Goal: Check status: Check status

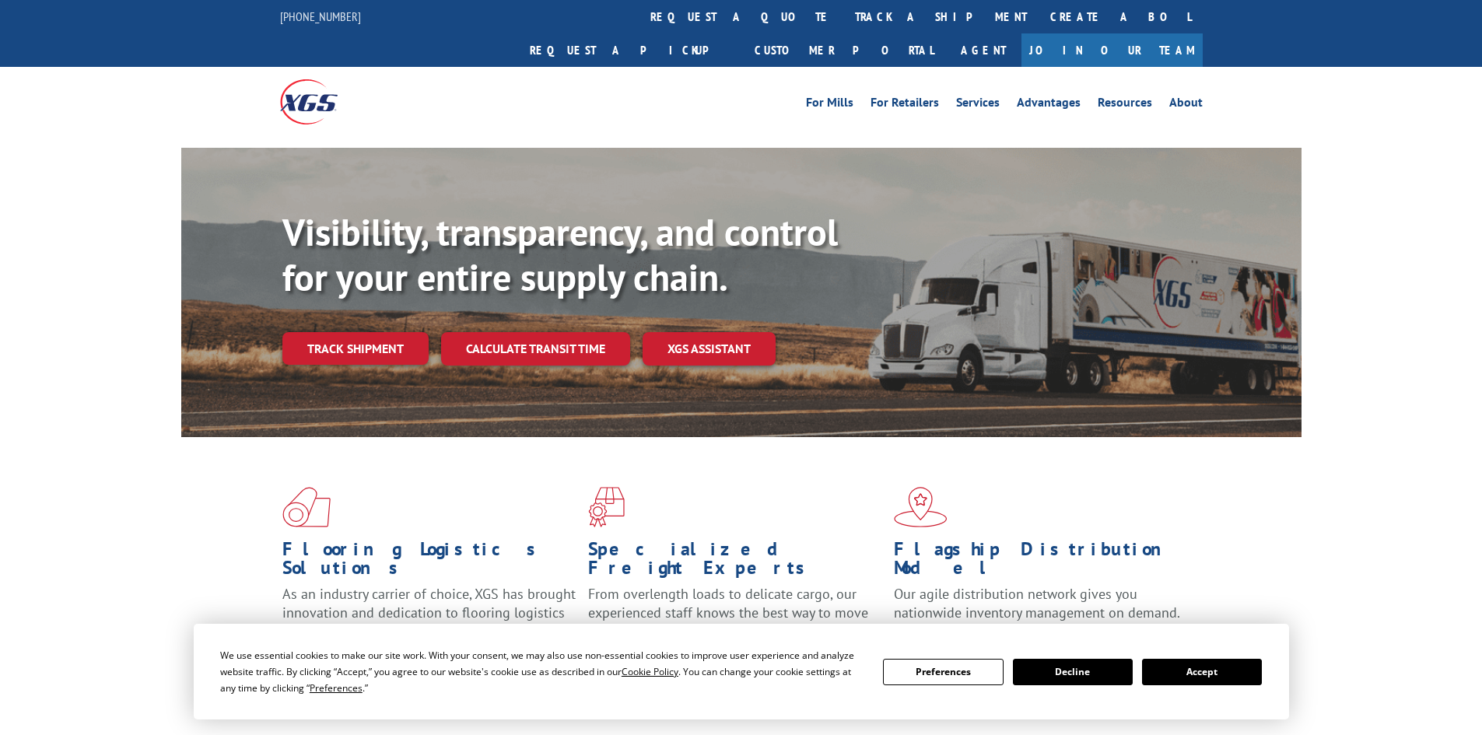
click at [373, 332] on link "Track shipment" at bounding box center [355, 348] width 146 height 33
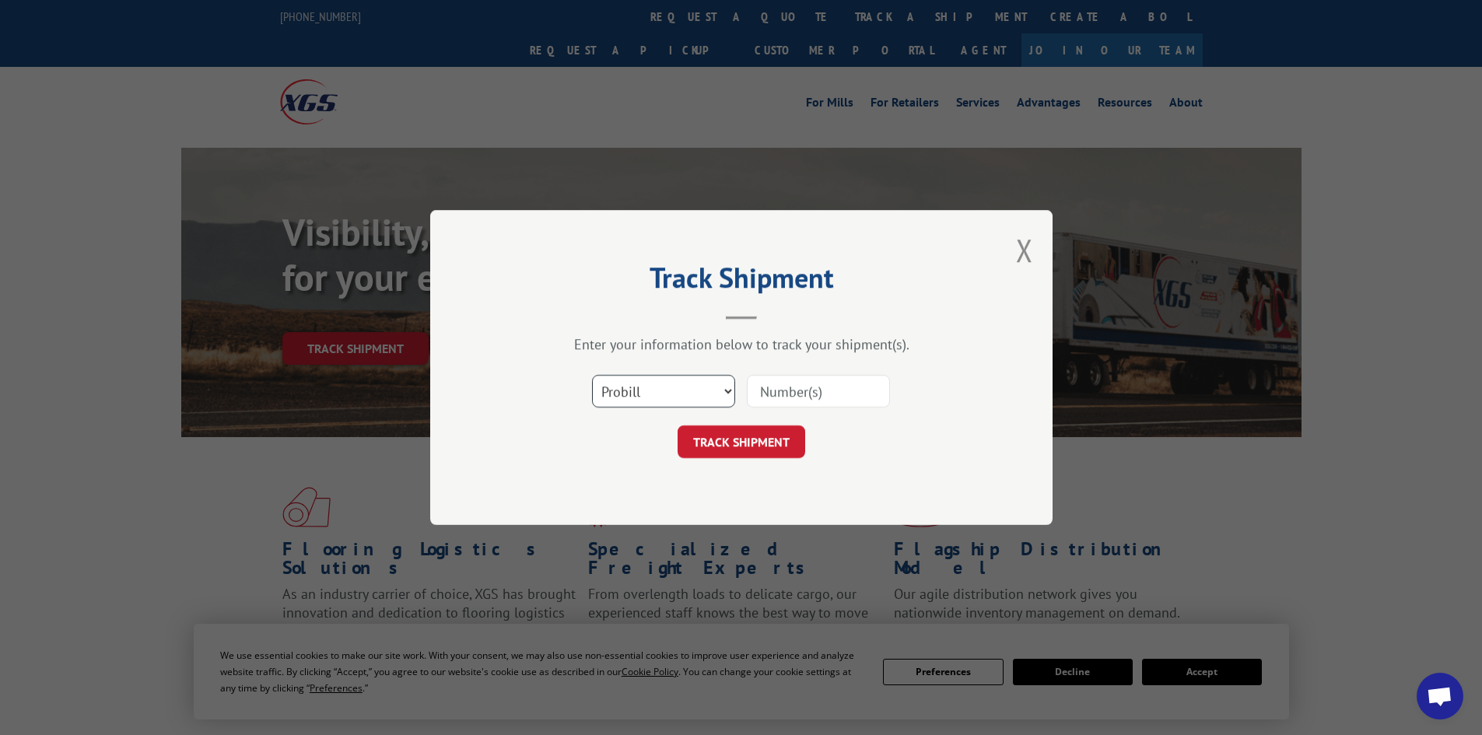
click at [660, 395] on select "Select category... Probill BOL PO" at bounding box center [663, 391] width 143 height 33
select select "po"
click at [592, 375] on select "Select category... Probill BOL PO" at bounding box center [663, 391] width 143 height 33
click at [792, 384] on input at bounding box center [818, 391] width 143 height 33
paste input "25529331"
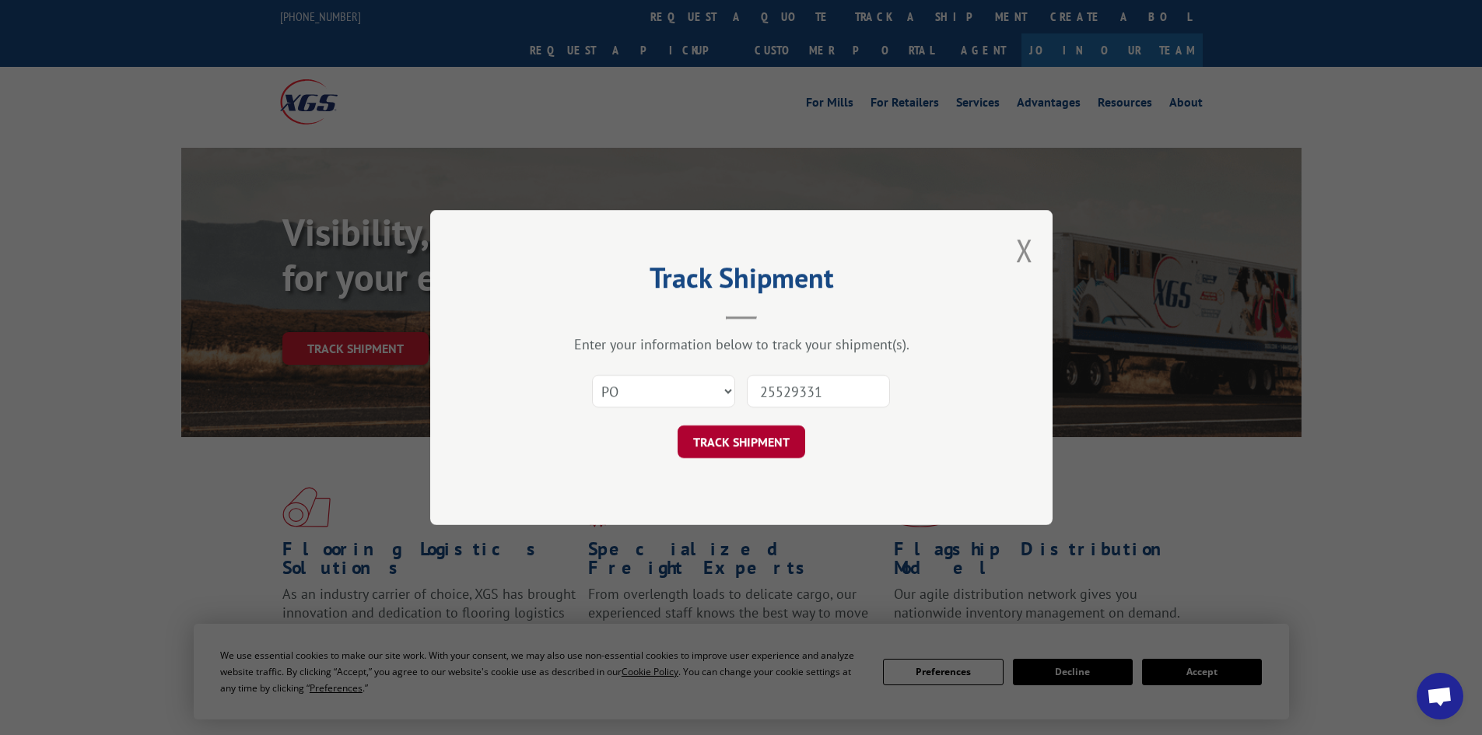
type input "25529331"
click at [773, 429] on button "TRACK SHIPMENT" at bounding box center [741, 441] width 128 height 33
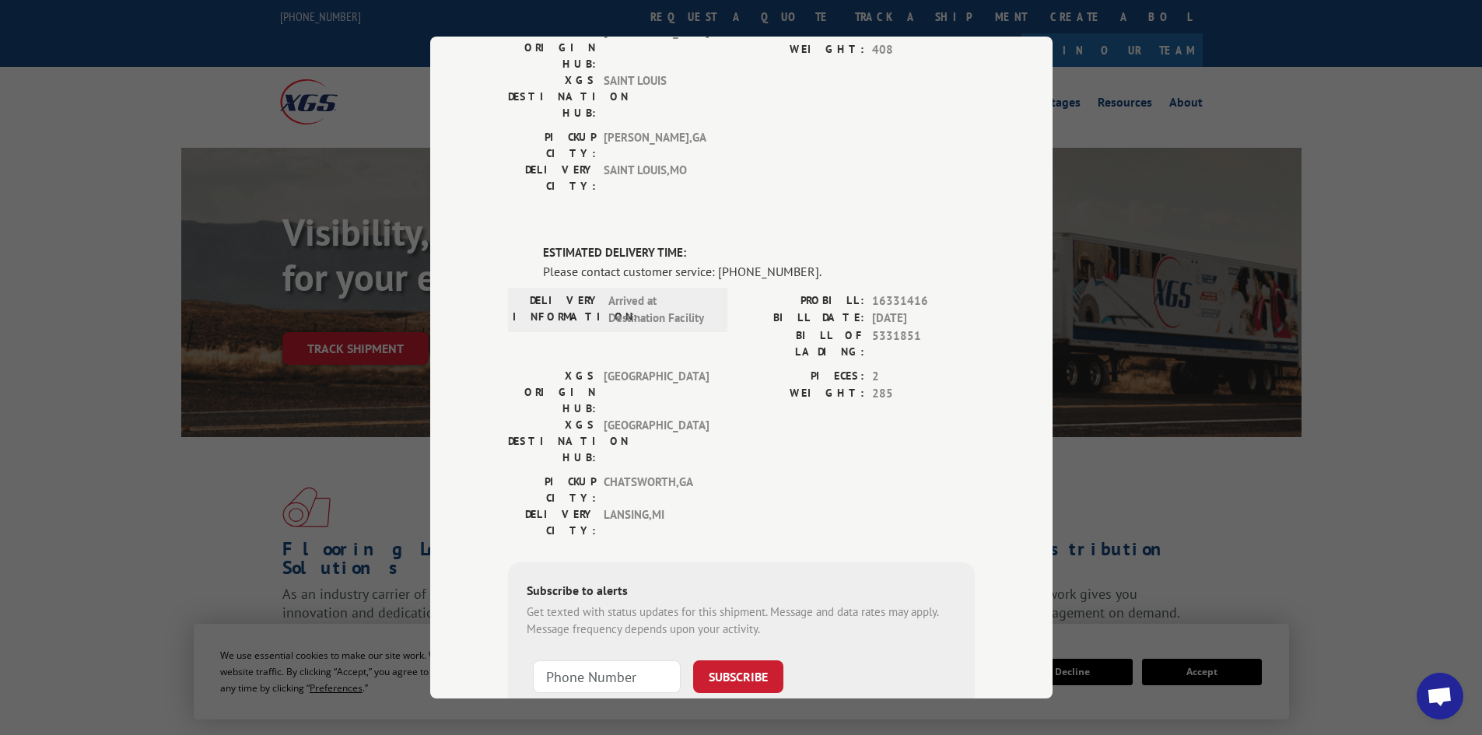
scroll to position [183, 0]
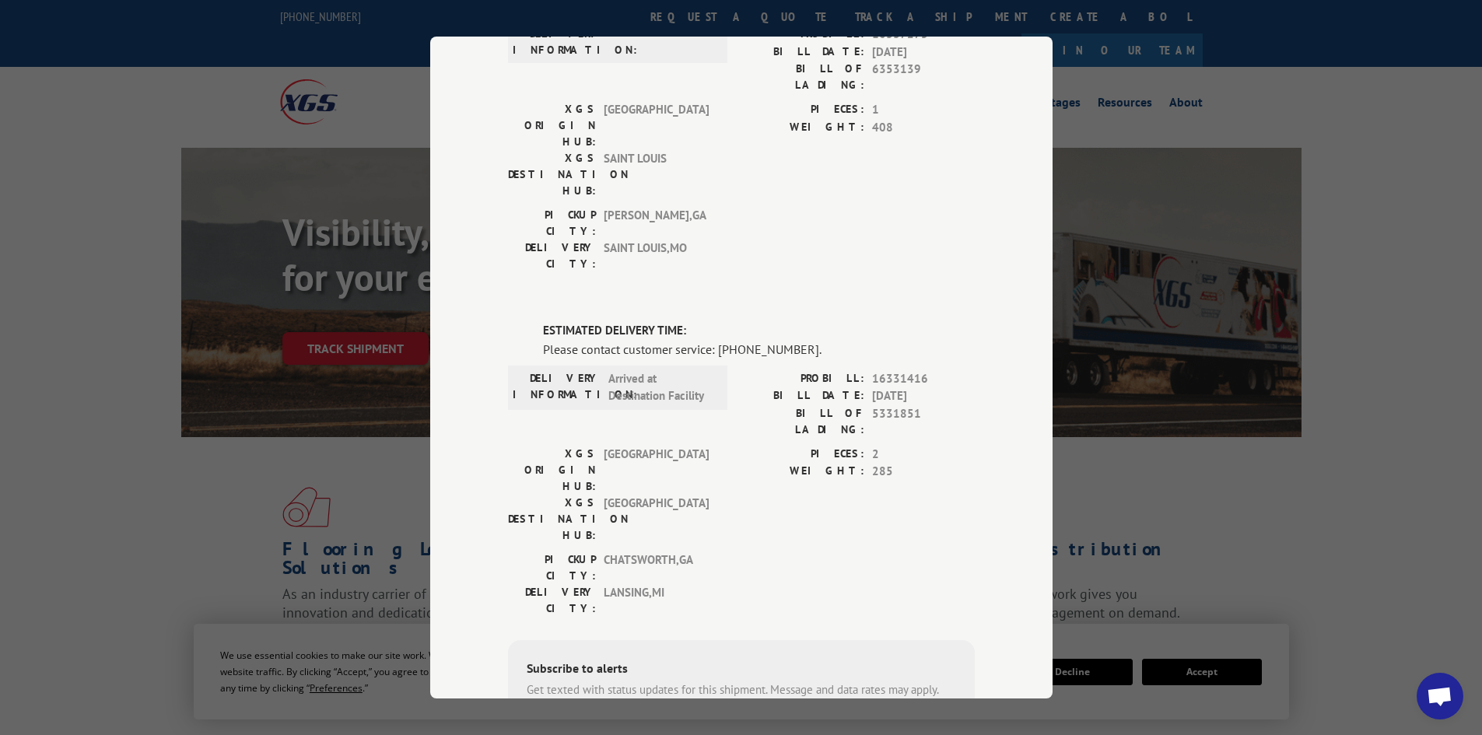
click at [892, 370] on span "16331416" at bounding box center [923, 379] width 103 height 18
copy span "16331416"
click at [1433, 677] on span "Open chat" at bounding box center [1439, 696] width 47 height 47
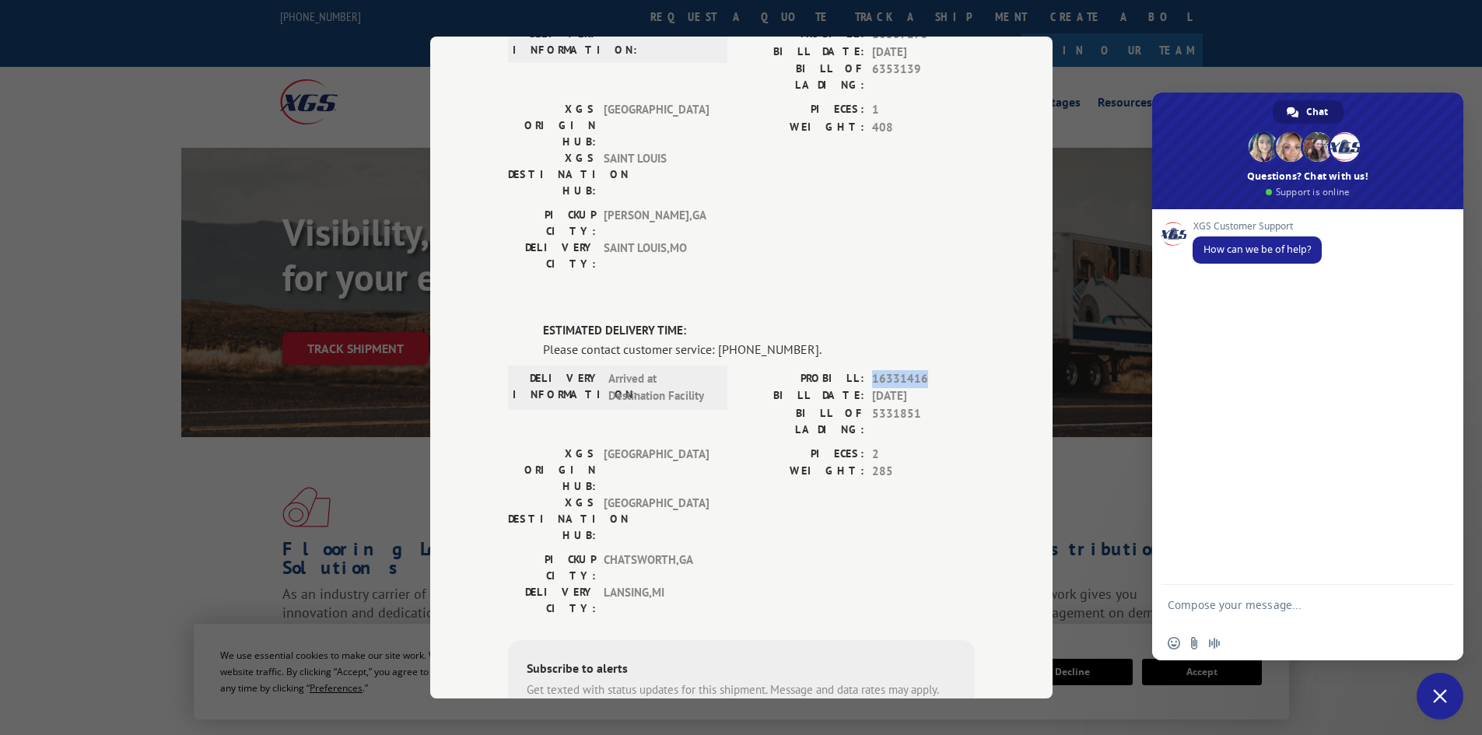
click at [1440, 680] on span "Close chat" at bounding box center [1439, 696] width 47 height 47
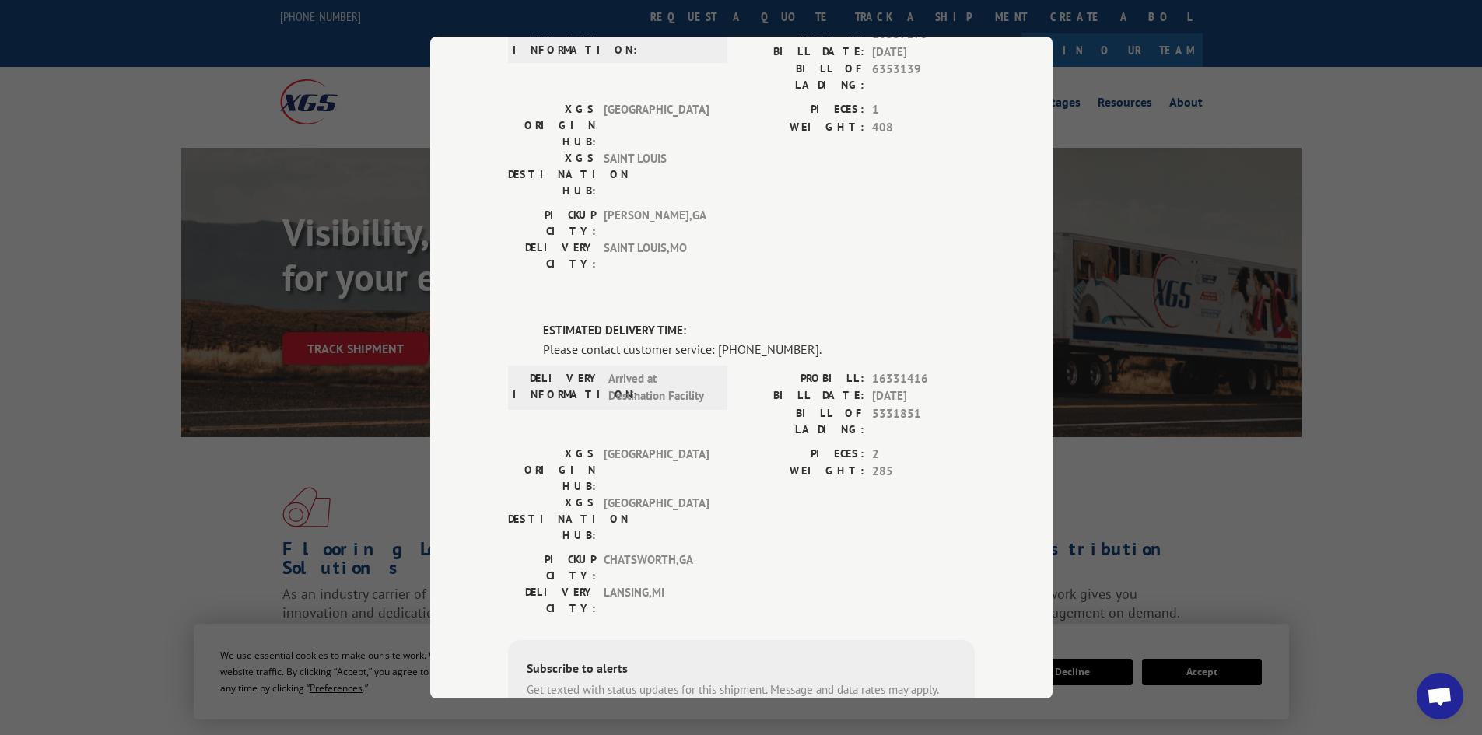
click at [1437, 677] on span "Open chat" at bounding box center [1439, 696] width 47 height 47
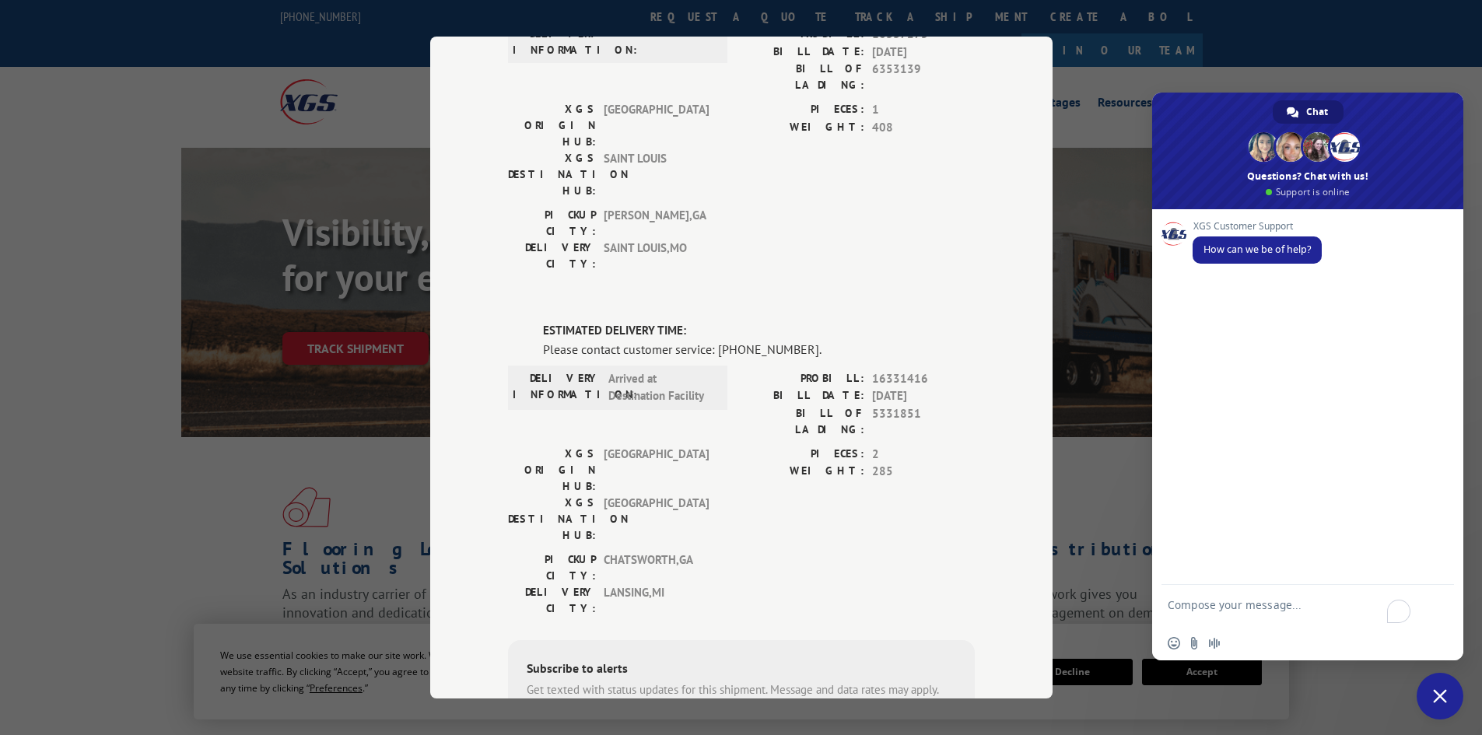
click at [1281, 611] on textarea "To enrich screen reader interactions, please activate Accessibility in Grammarl…" at bounding box center [1290, 612] width 246 height 28
paste textarea "16331416"
type textarea "16331416 tracking ?"
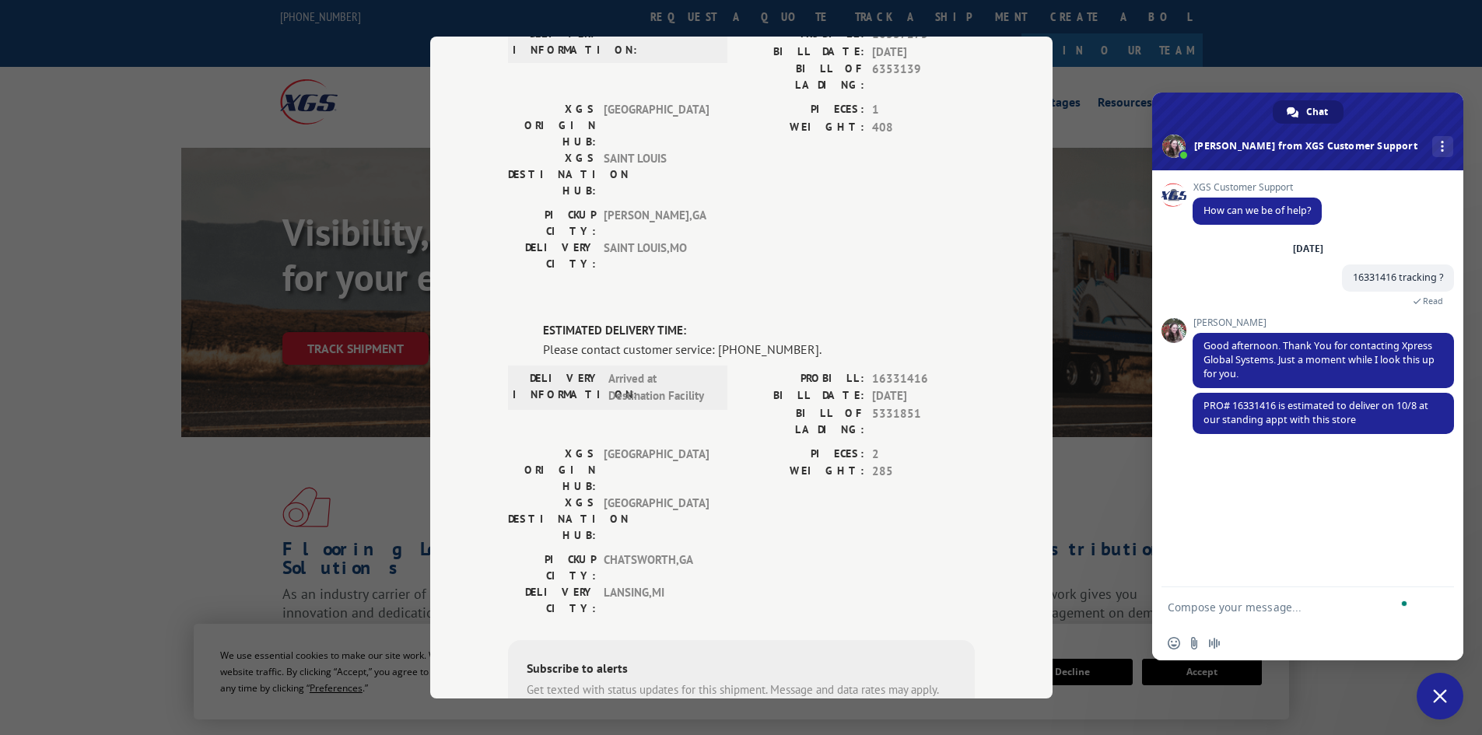
click at [1244, 606] on textarea "To enrich screen reader interactions, please activate Accessibility in Grammarl…" at bounding box center [1290, 607] width 246 height 14
type textarea "its delivering to what address"
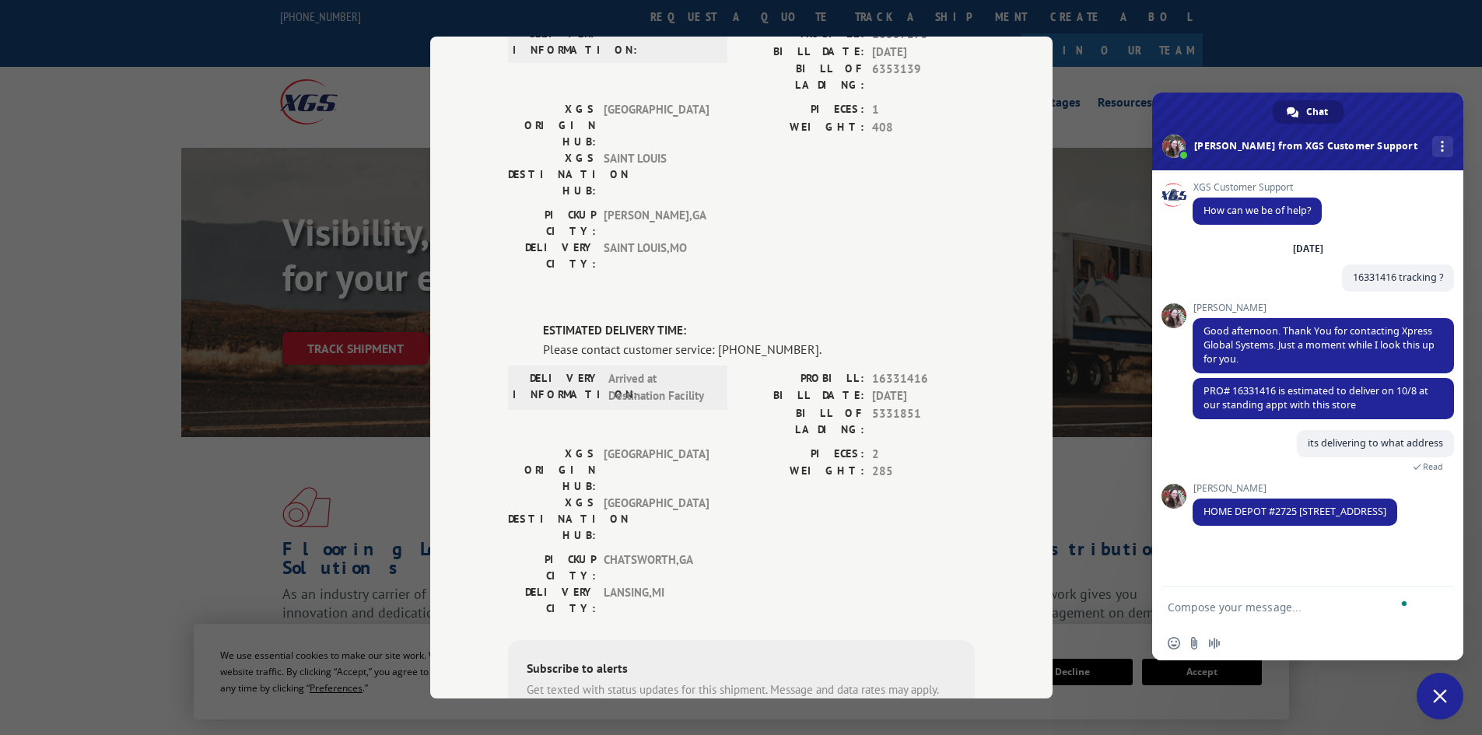
click at [1260, 604] on textarea "To enrich screen reader interactions, please activate Accessibility in Grammarl…" at bounding box center [1290, 607] width 246 height 14
drag, startPoint x: 1260, startPoint y: 605, endPoint x: 1201, endPoint y: 562, distance: 73.0
click at [1201, 562] on div "XGS Customer Support How can we be of help? [DATE] 16331416 tracking ? 7 minute…" at bounding box center [1307, 378] width 311 height 417
click at [1213, 611] on textarea "To enrich screen reader interactions, please activate Accessibility in Grammarl…" at bounding box center [1290, 607] width 246 height 14
type textarea "thank you"
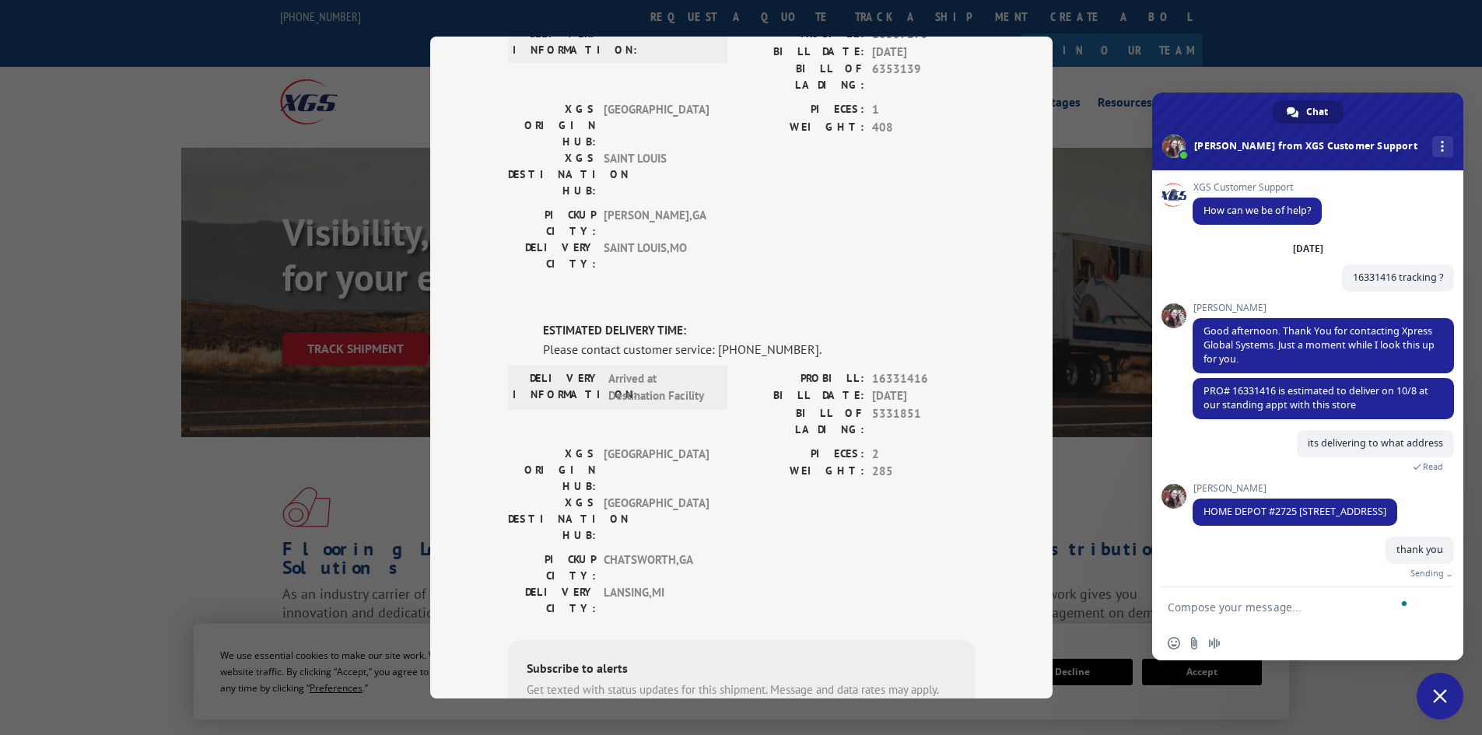
scroll to position [26, 0]
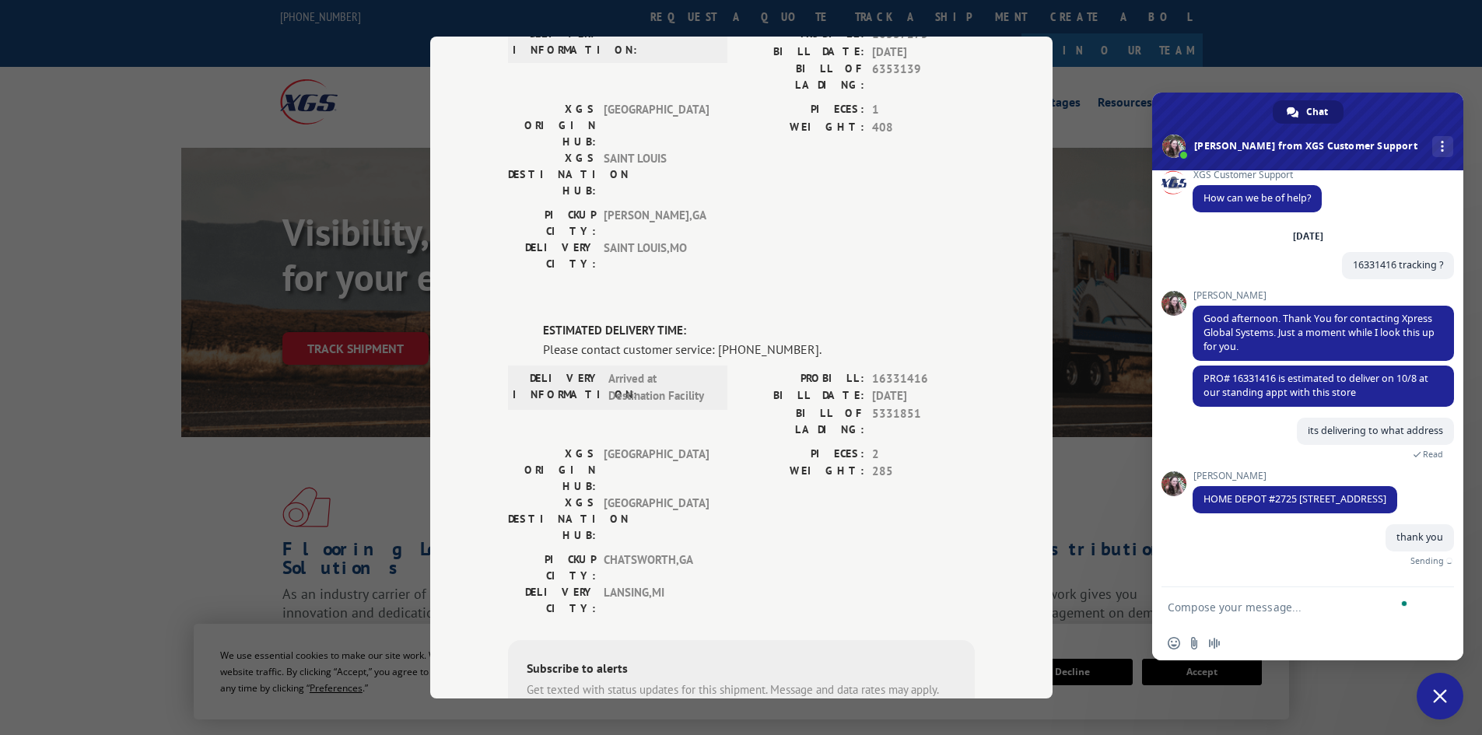
click at [1213, 610] on textarea "To enrich screen reader interactions, please activate Accessibility in Grammarl…" at bounding box center [1290, 607] width 246 height 14
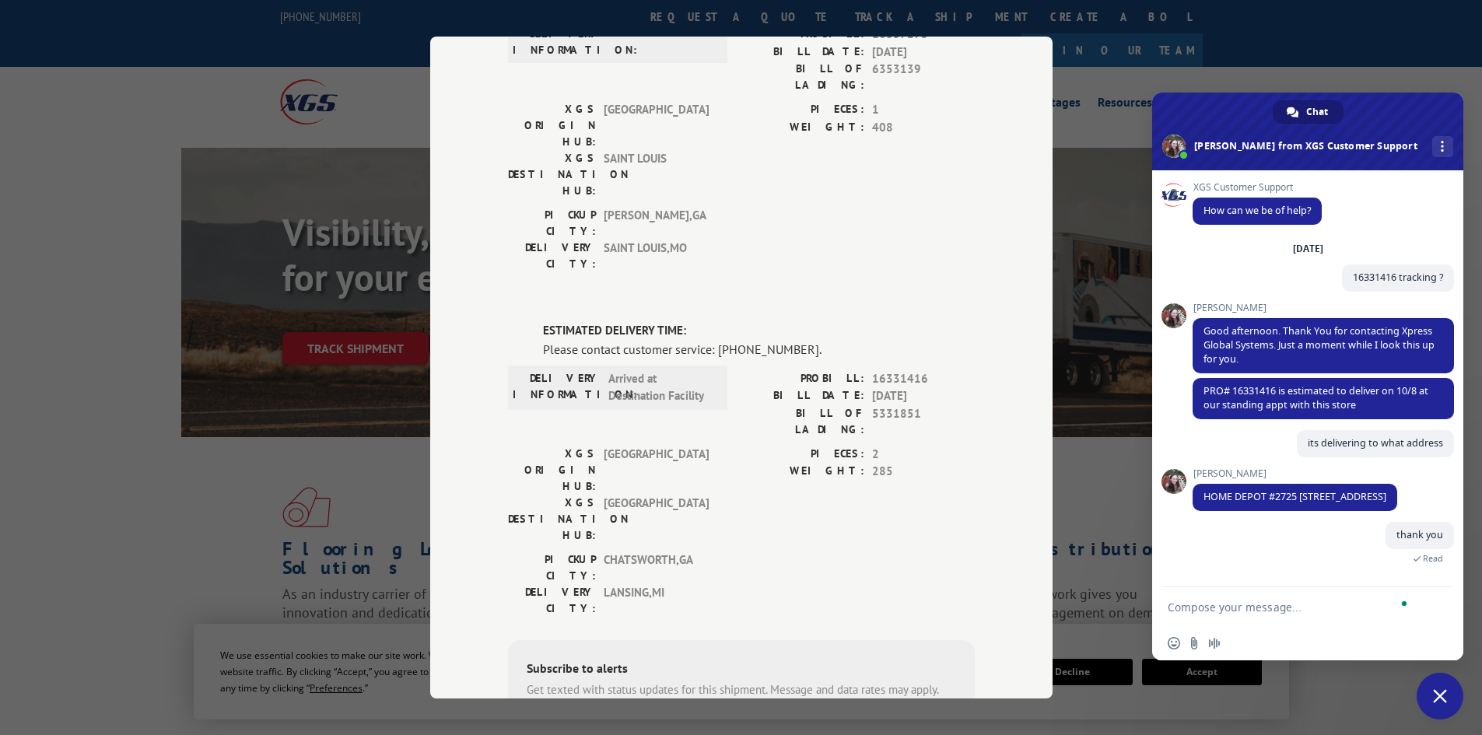
drag, startPoint x: 1213, startPoint y: 614, endPoint x: 1183, endPoint y: 611, distance: 29.7
click at [1162, 588] on div "XGS Customer Support How can we be of help? [DATE] 16331416 tracking ? 7 minute…" at bounding box center [1307, 415] width 311 height 490
click at [1190, 611] on textarea "To enrich screen reader interactions, please activate Accessibility in Grammarl…" at bounding box center [1290, 607] width 246 height 14
type textarea "new [po"
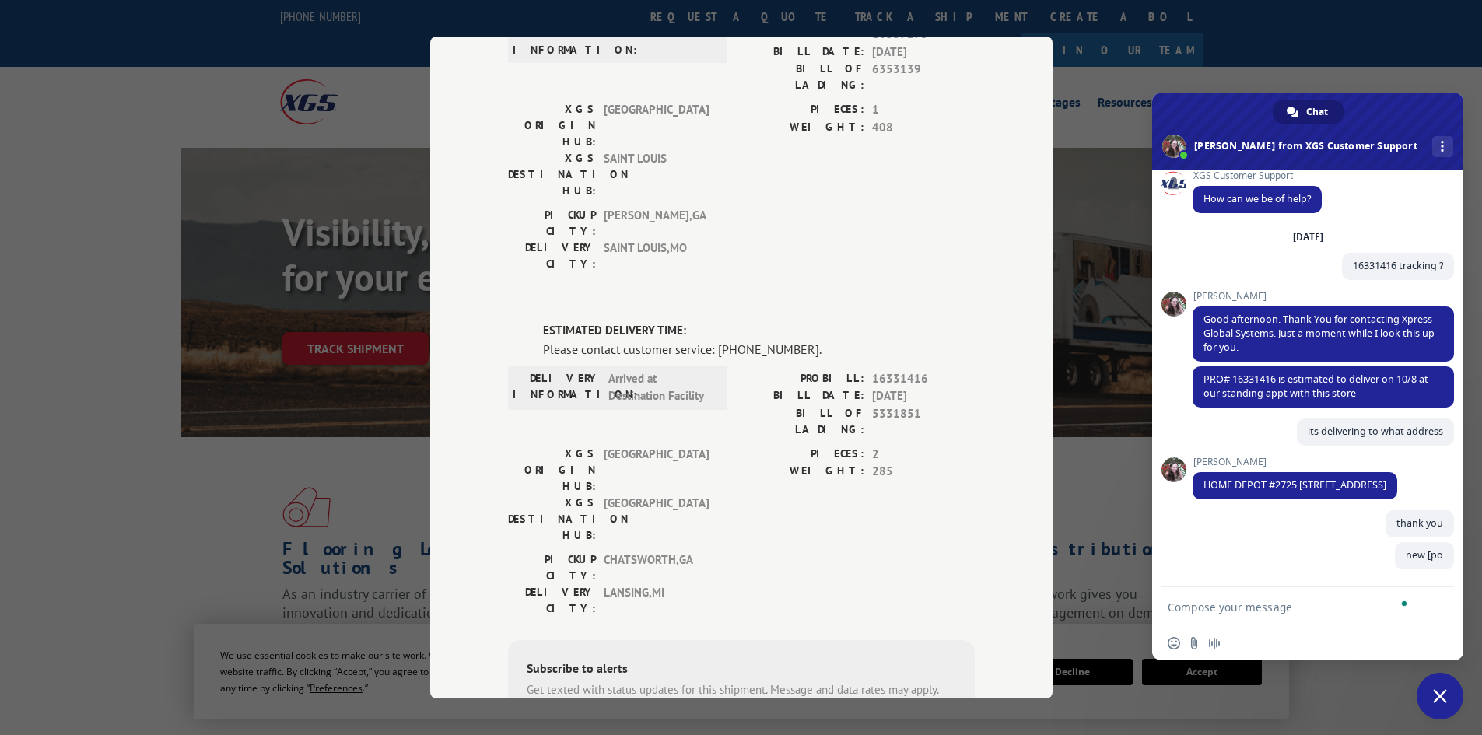
scroll to position [40, 0]
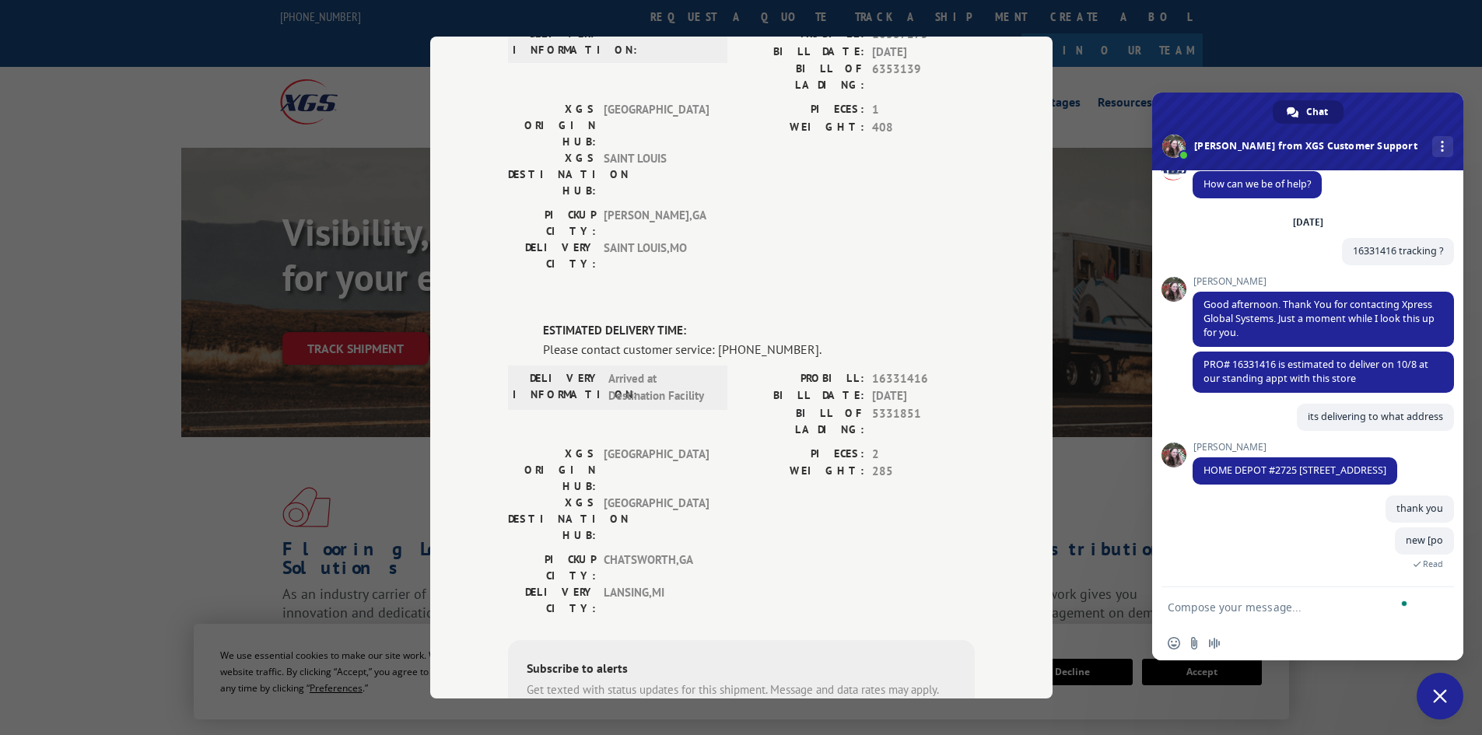
paste textarea "03526120"
type textarea "03526120"
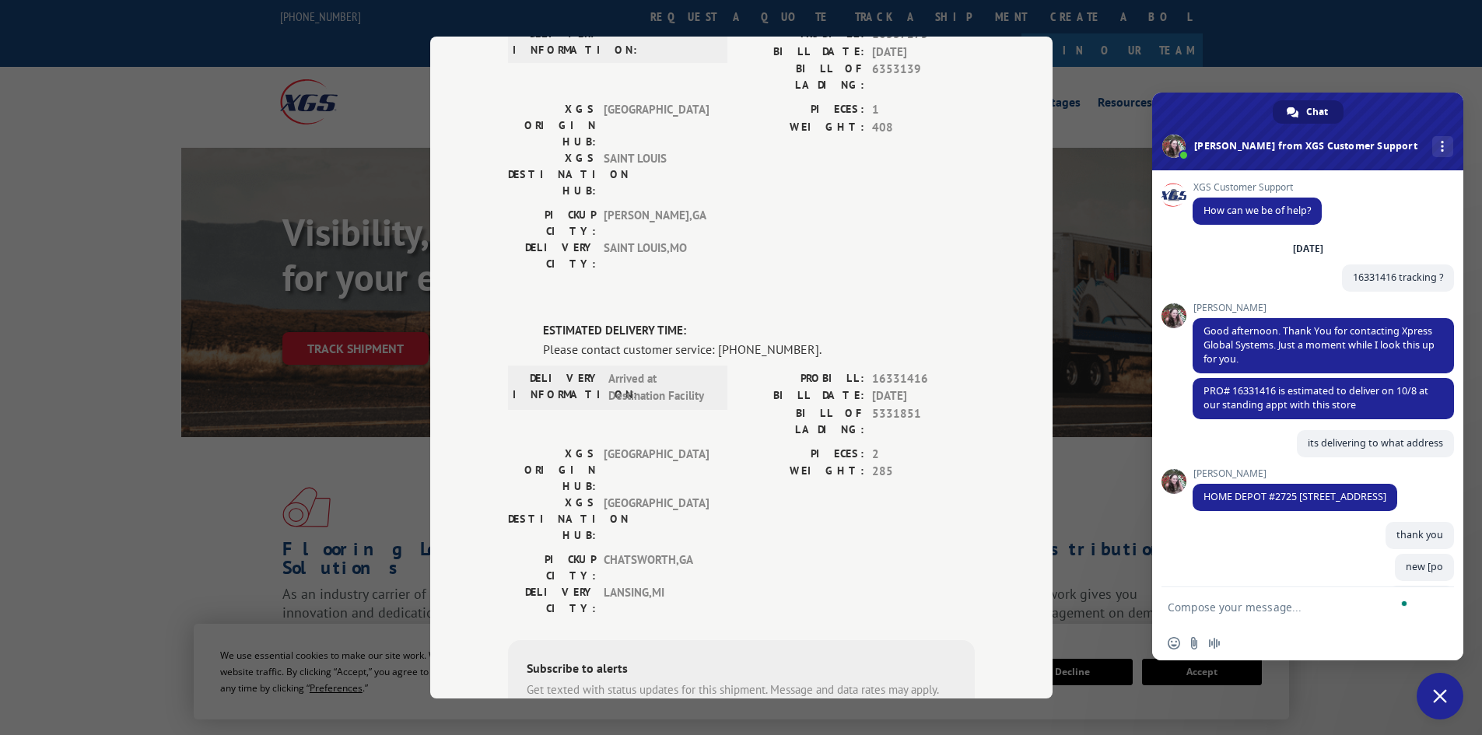
scroll to position [172, 0]
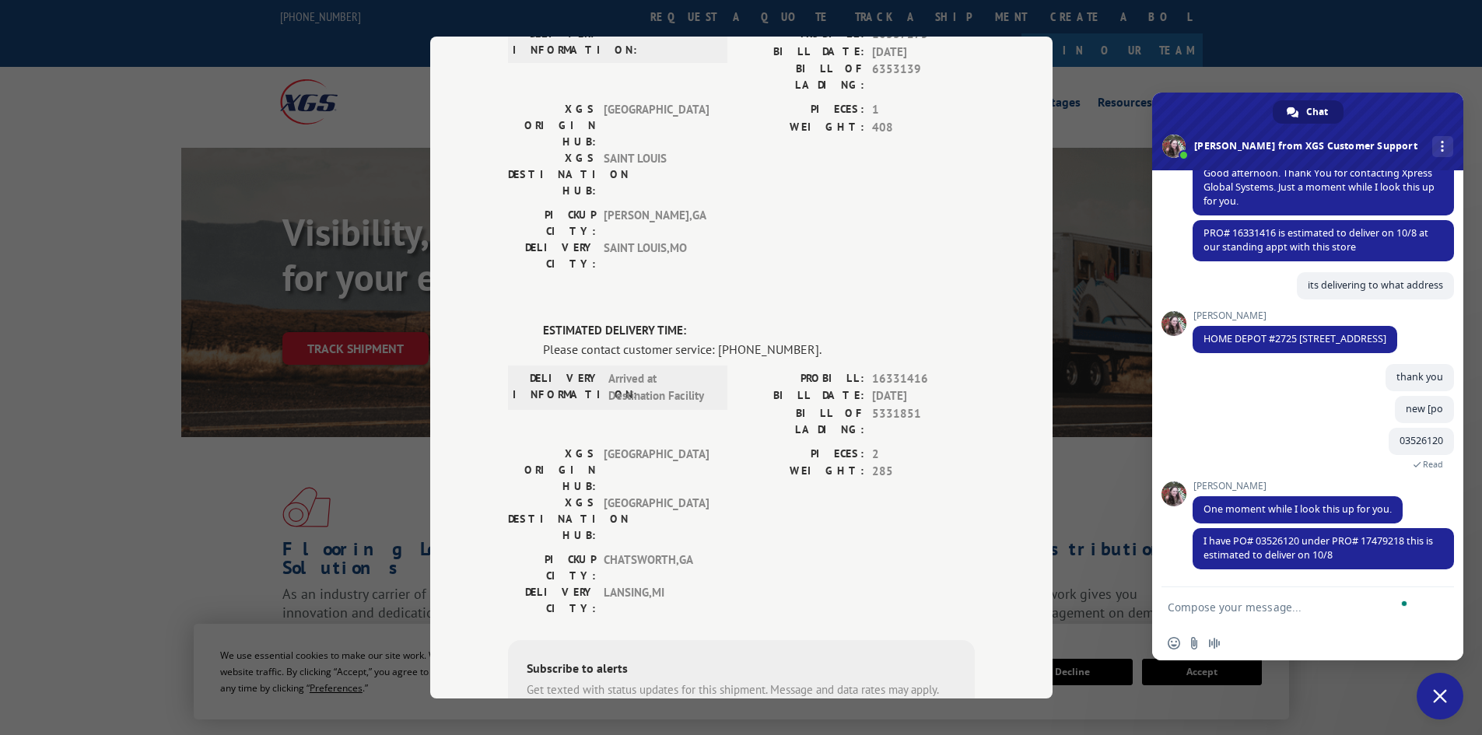
click at [1297, 605] on textarea "To enrich screen reader interactions, please activate Accessibility in Grammarl…" at bounding box center [1290, 607] width 246 height 14
type textarea "to the livonia address ?"
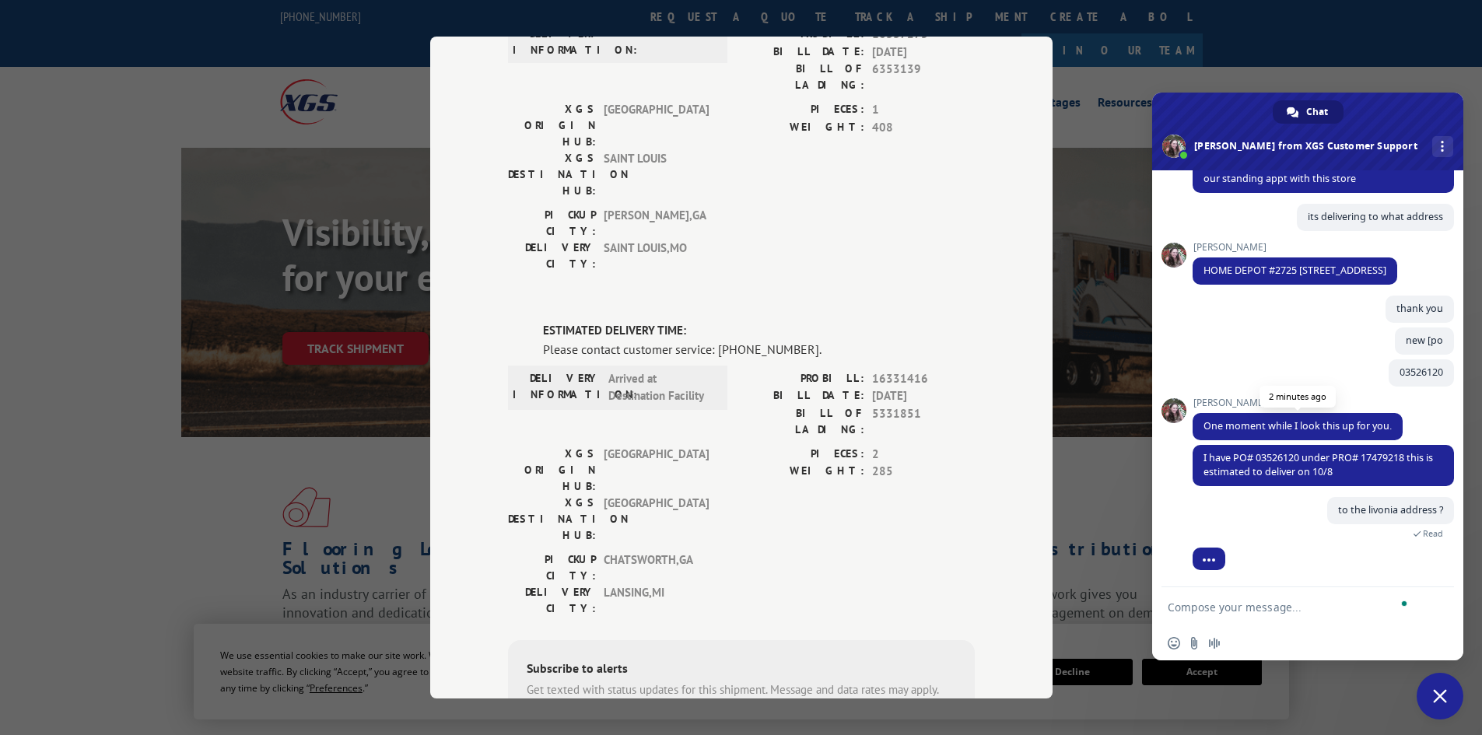
scroll to position [0, 0]
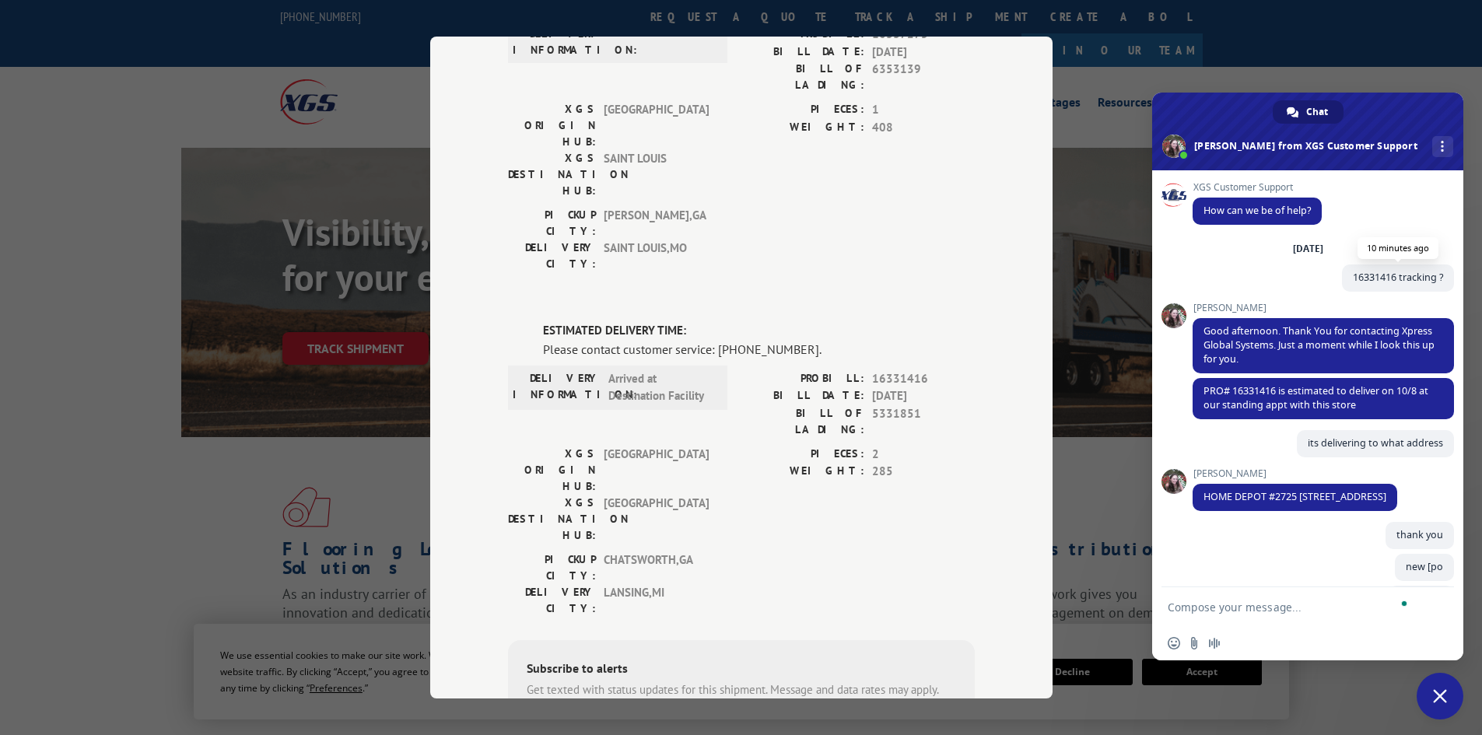
click at [1358, 278] on span "16331416 tracking ?" at bounding box center [1398, 277] width 90 height 13
copy span "16331416"
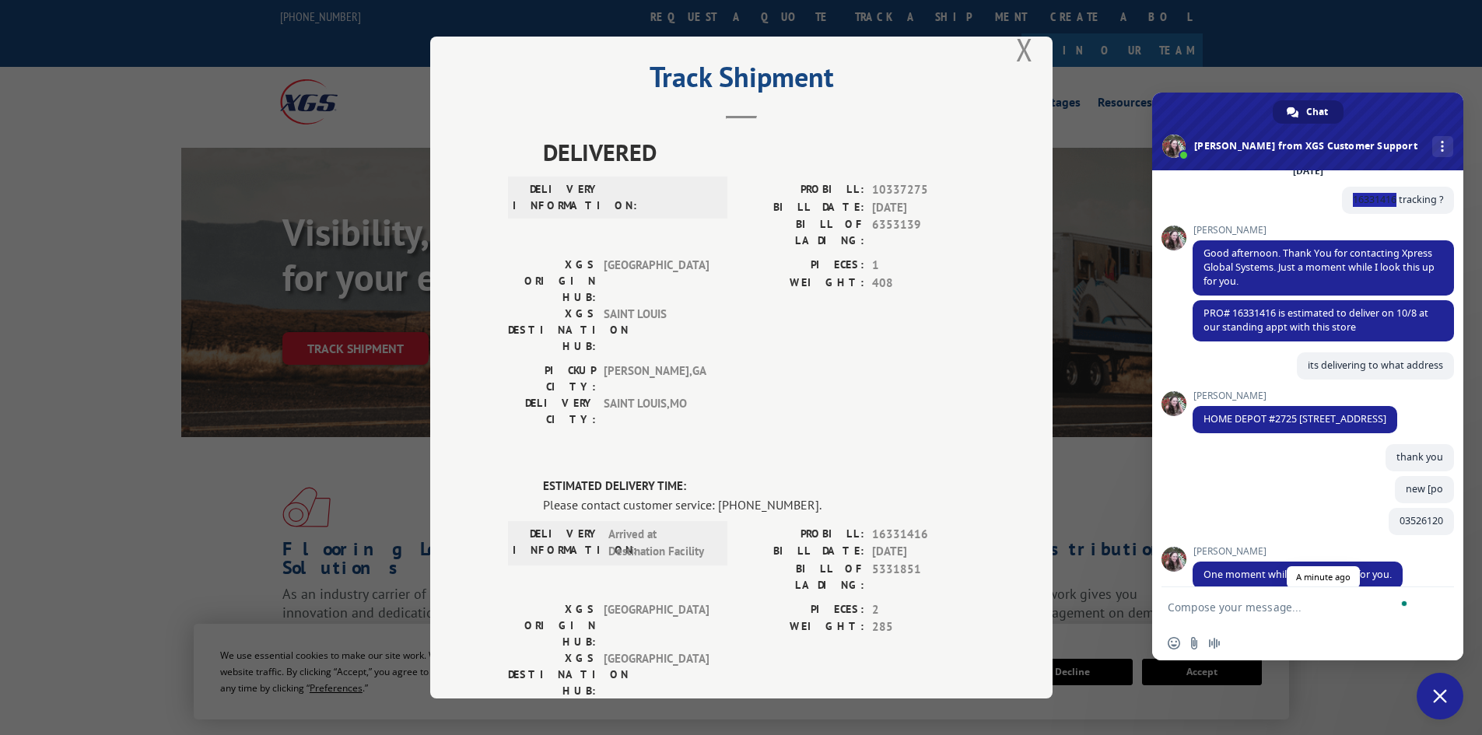
scroll to position [264, 0]
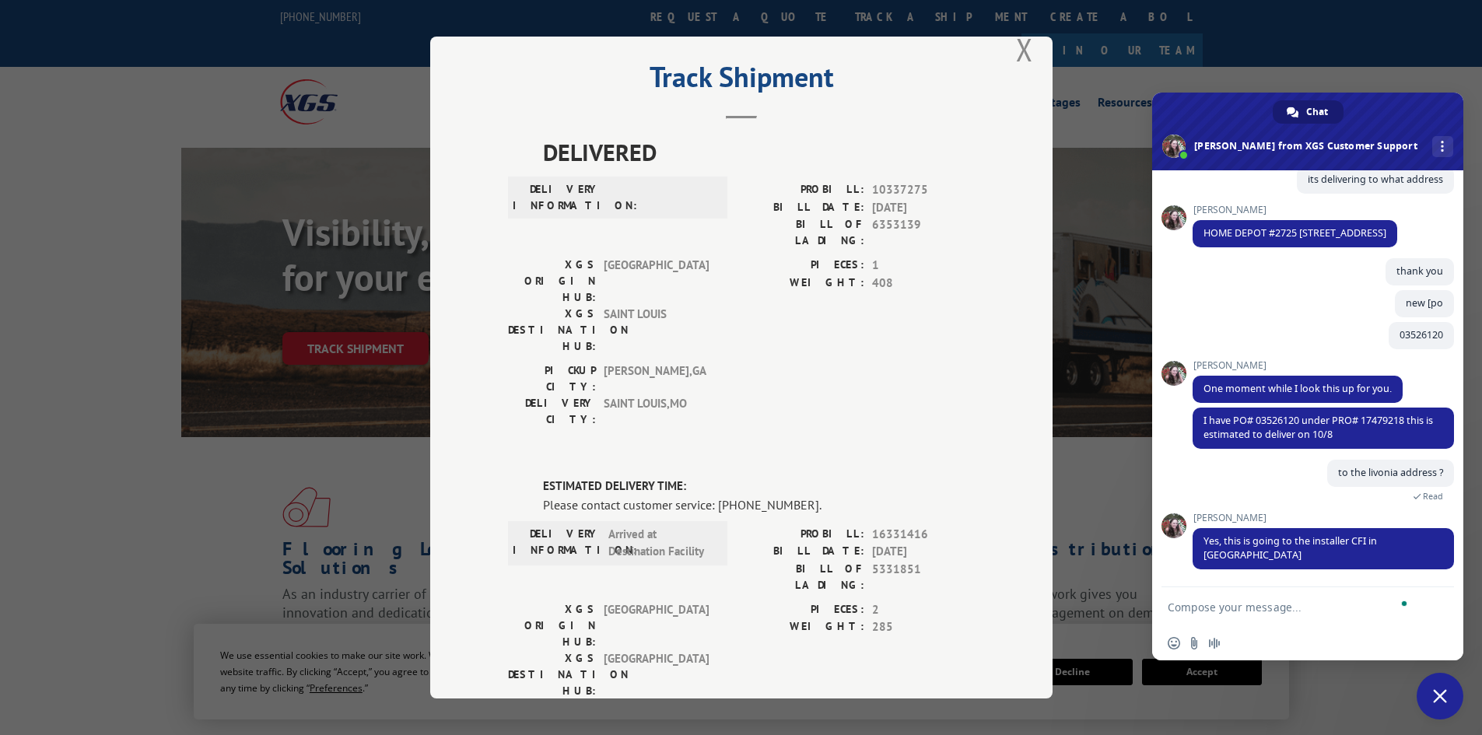
click at [1320, 602] on textarea "To enrich screen reader interactions, please activate Accessibility in Grammarl…" at bounding box center [1290, 607] width 246 height 14
type textarea "thank yo u"
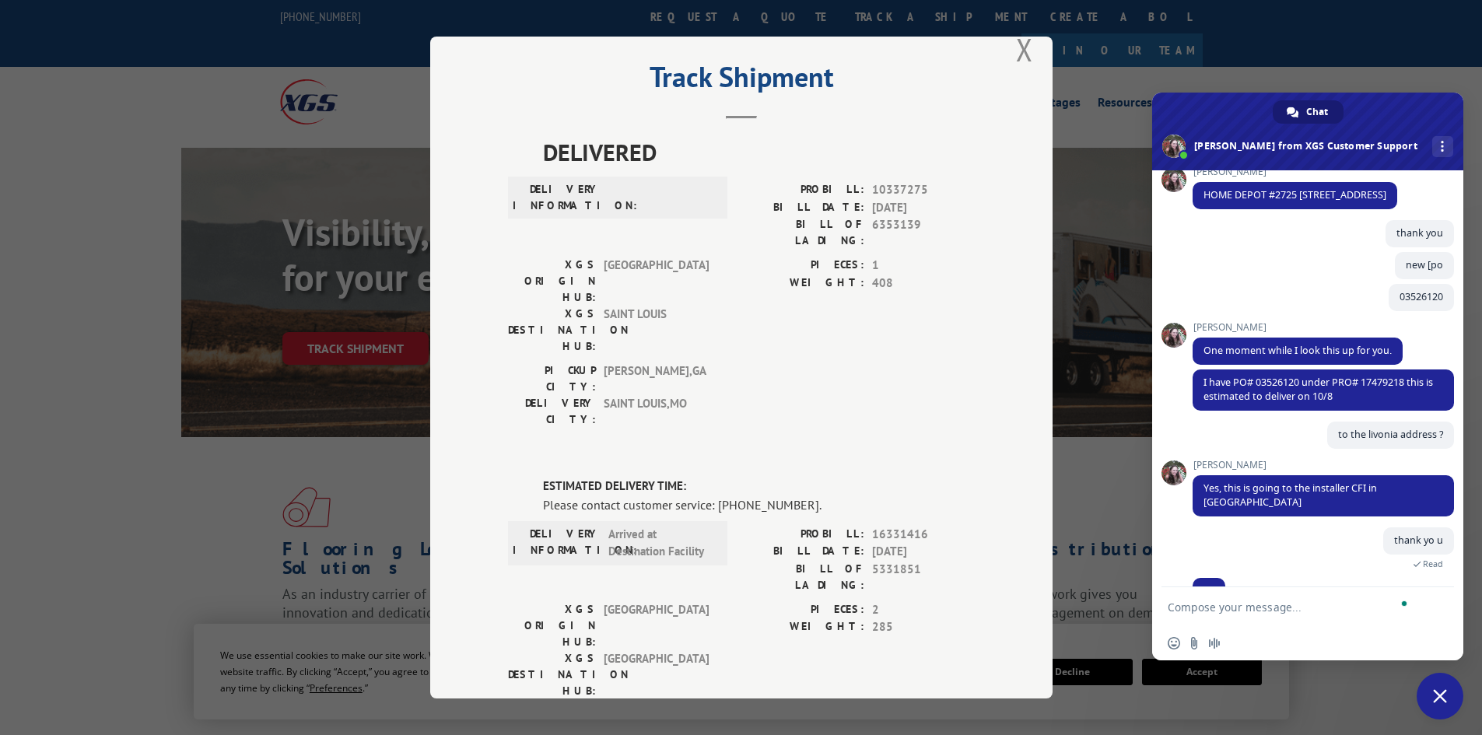
scroll to position [320, 0]
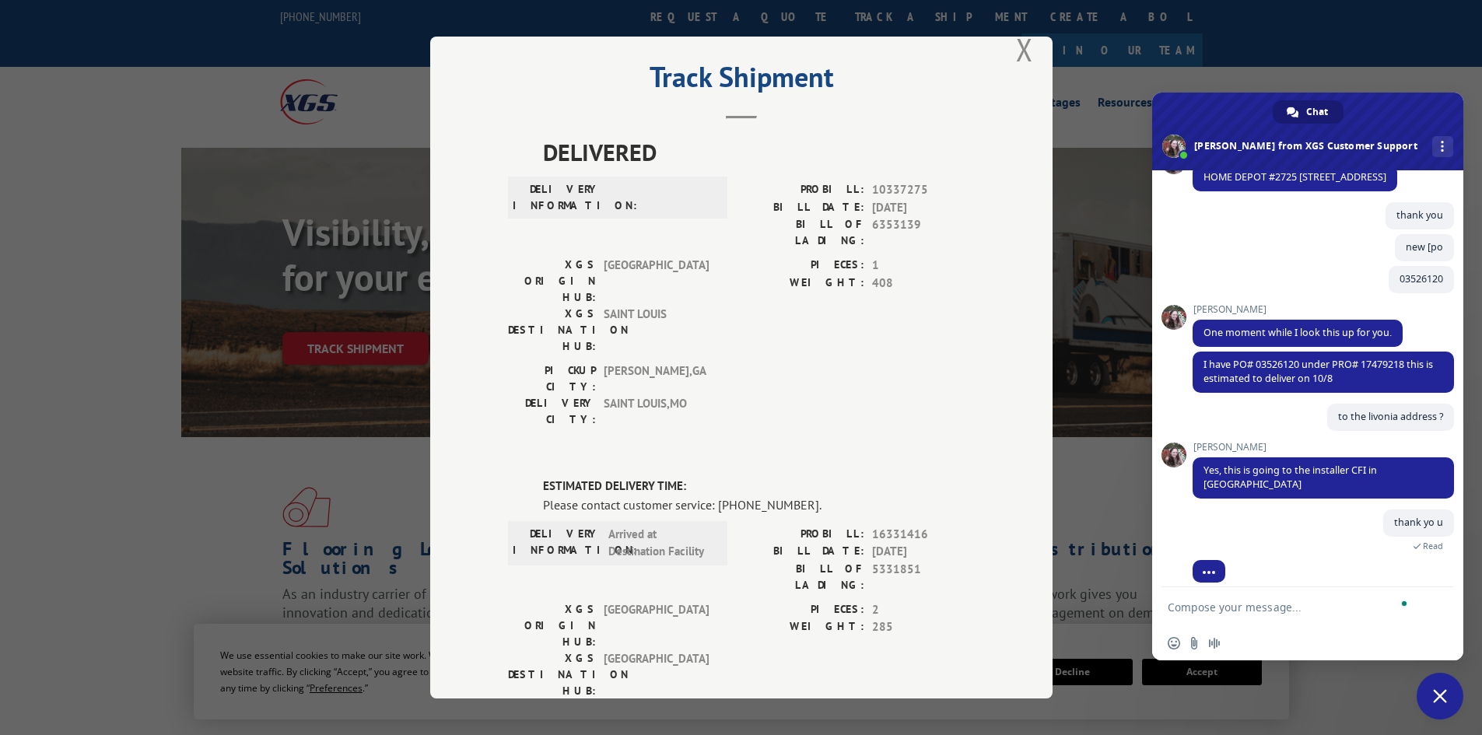
click at [1020, 53] on button "Close modal" at bounding box center [1024, 49] width 17 height 41
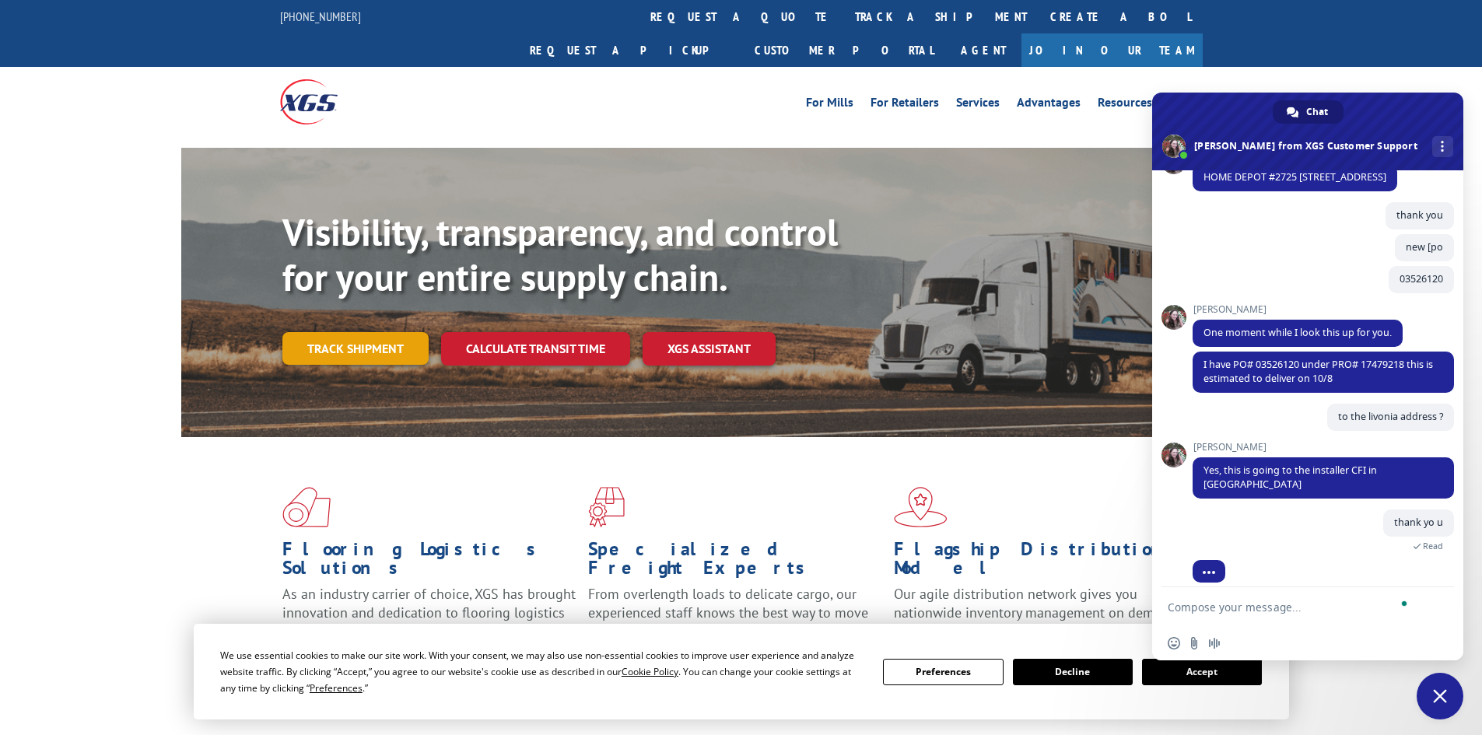
click at [335, 332] on link "Track shipment" at bounding box center [355, 348] width 146 height 33
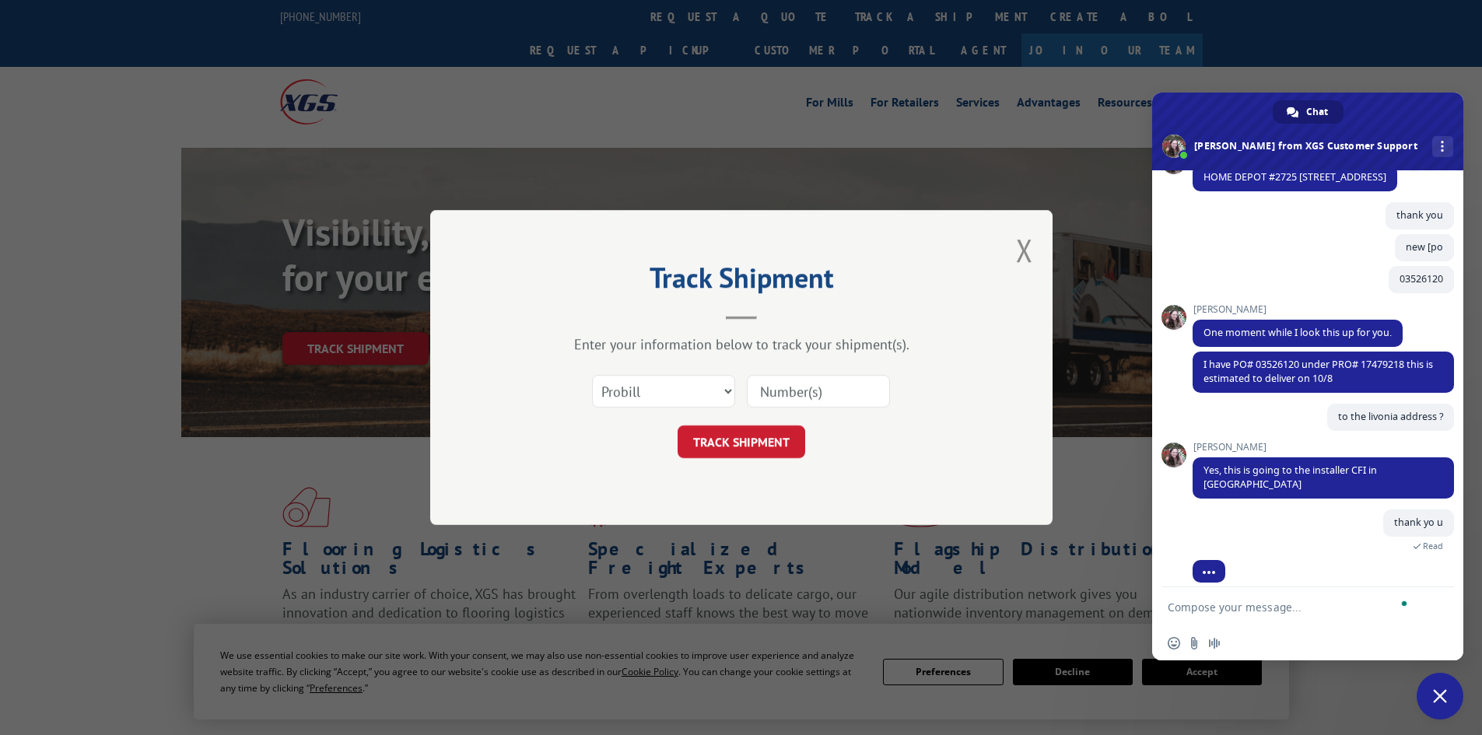
scroll to position [0, 0]
drag, startPoint x: 632, startPoint y: 397, endPoint x: 644, endPoint y: 403, distance: 13.6
click at [632, 397] on select "Select category... Probill BOL PO" at bounding box center [663, 391] width 143 height 33
select select "po"
click at [592, 375] on select "Select category... Probill BOL PO" at bounding box center [663, 391] width 143 height 33
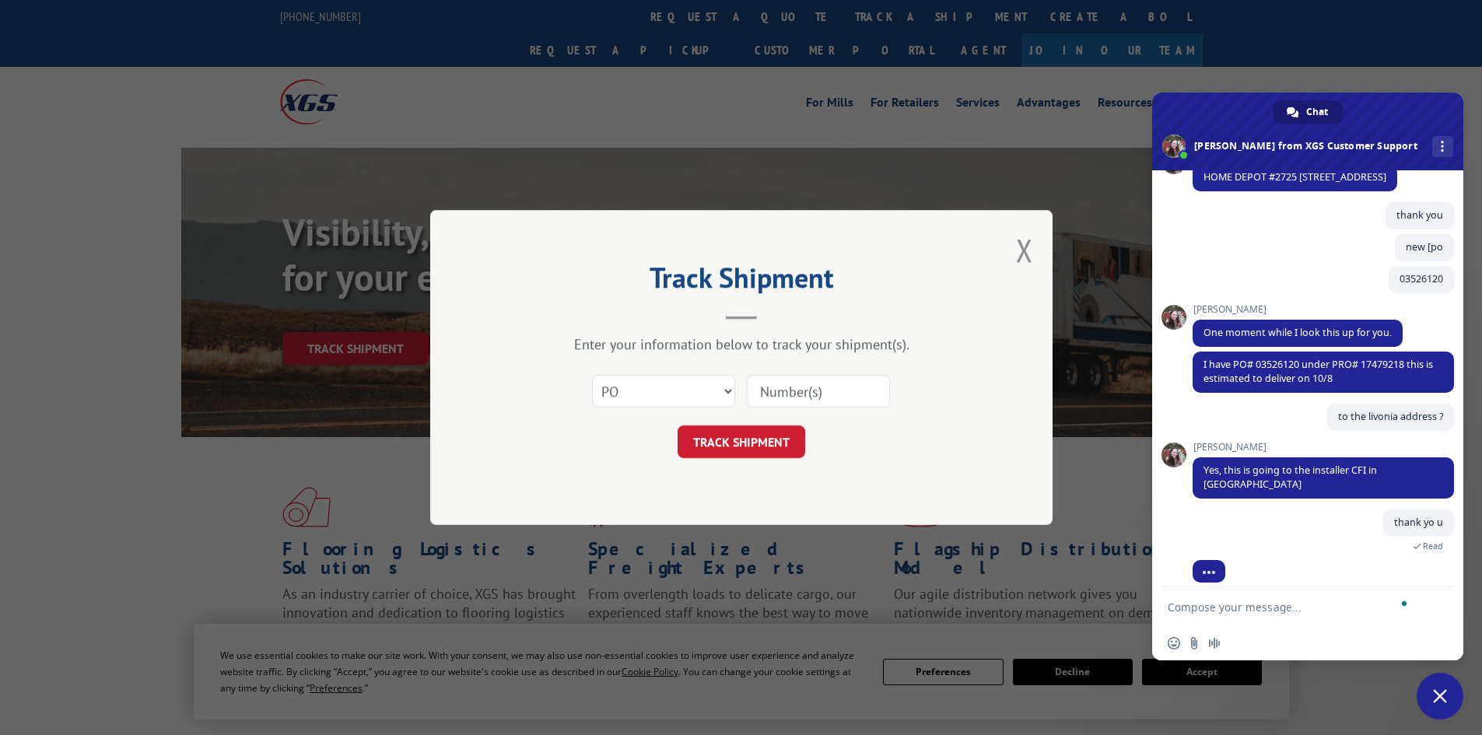
click at [783, 394] on input at bounding box center [818, 391] width 143 height 33
paste input "25529331"
type input "25529331"
click at [777, 438] on button "TRACK SHIPMENT" at bounding box center [741, 441] width 128 height 33
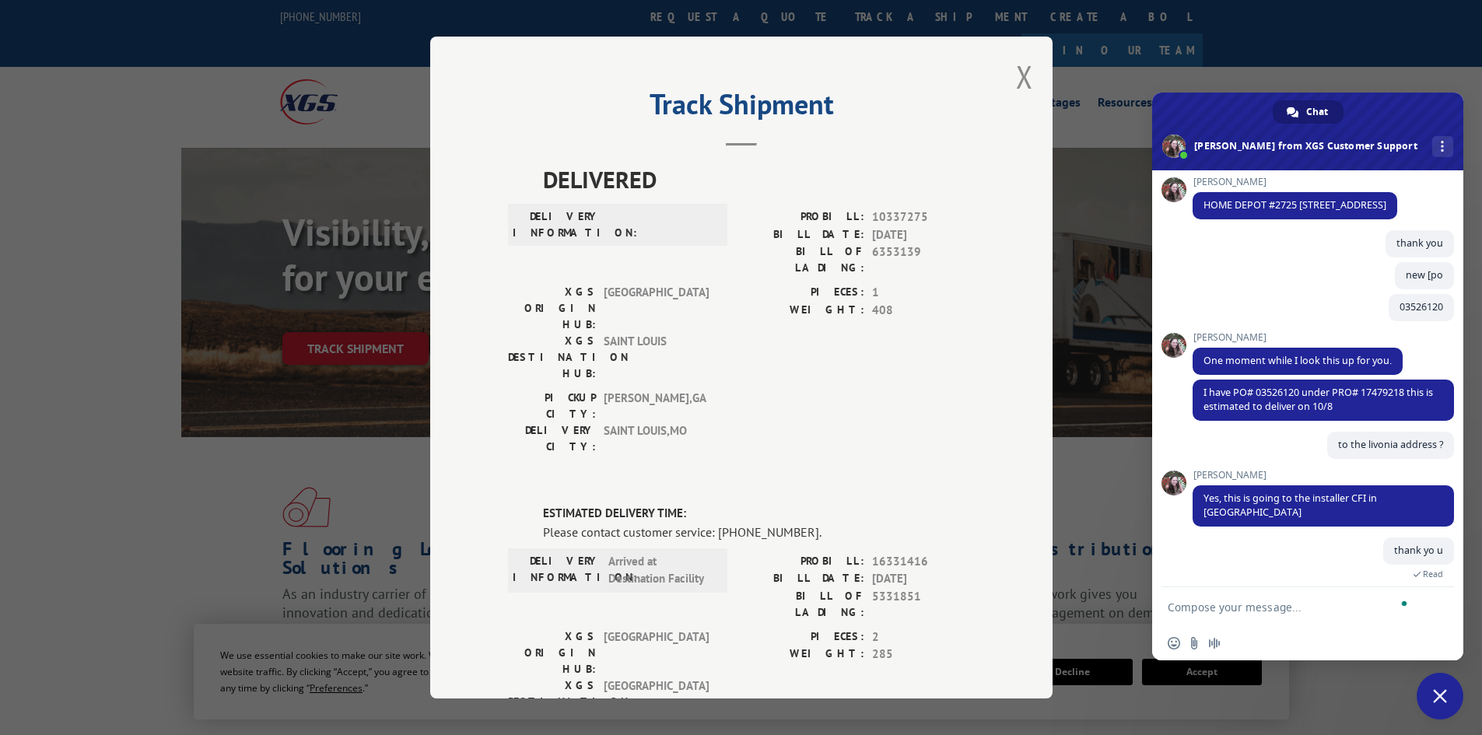
scroll to position [369, 0]
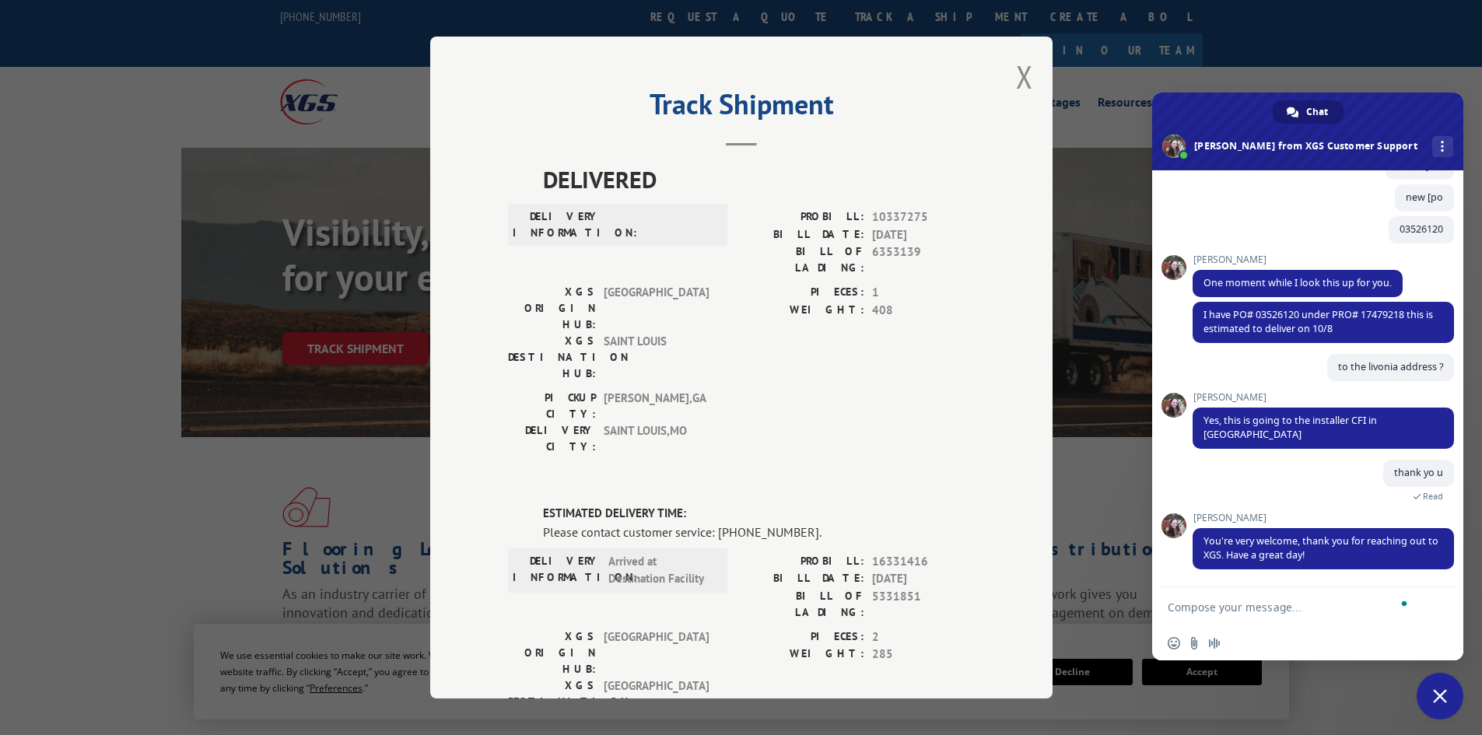
click at [1244, 602] on textarea "To enrich screen reader interactions, please activate Accessibility in Grammarl…" at bounding box center [1290, 607] width 246 height 14
paste textarea "25529741"
type textarea "25529741"
click at [1016, 76] on button "Close modal" at bounding box center [1024, 76] width 17 height 41
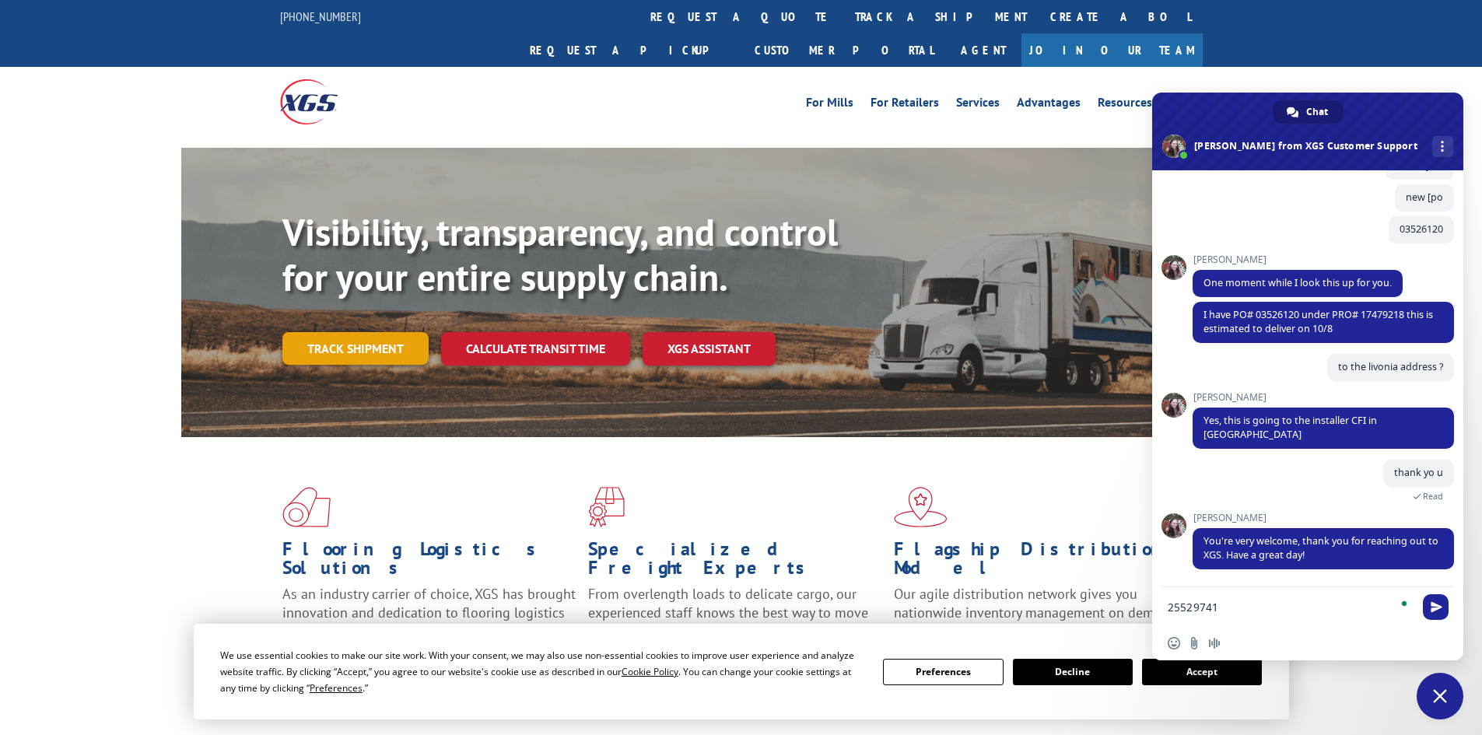
click at [343, 332] on link "Track shipment" at bounding box center [355, 348] width 146 height 33
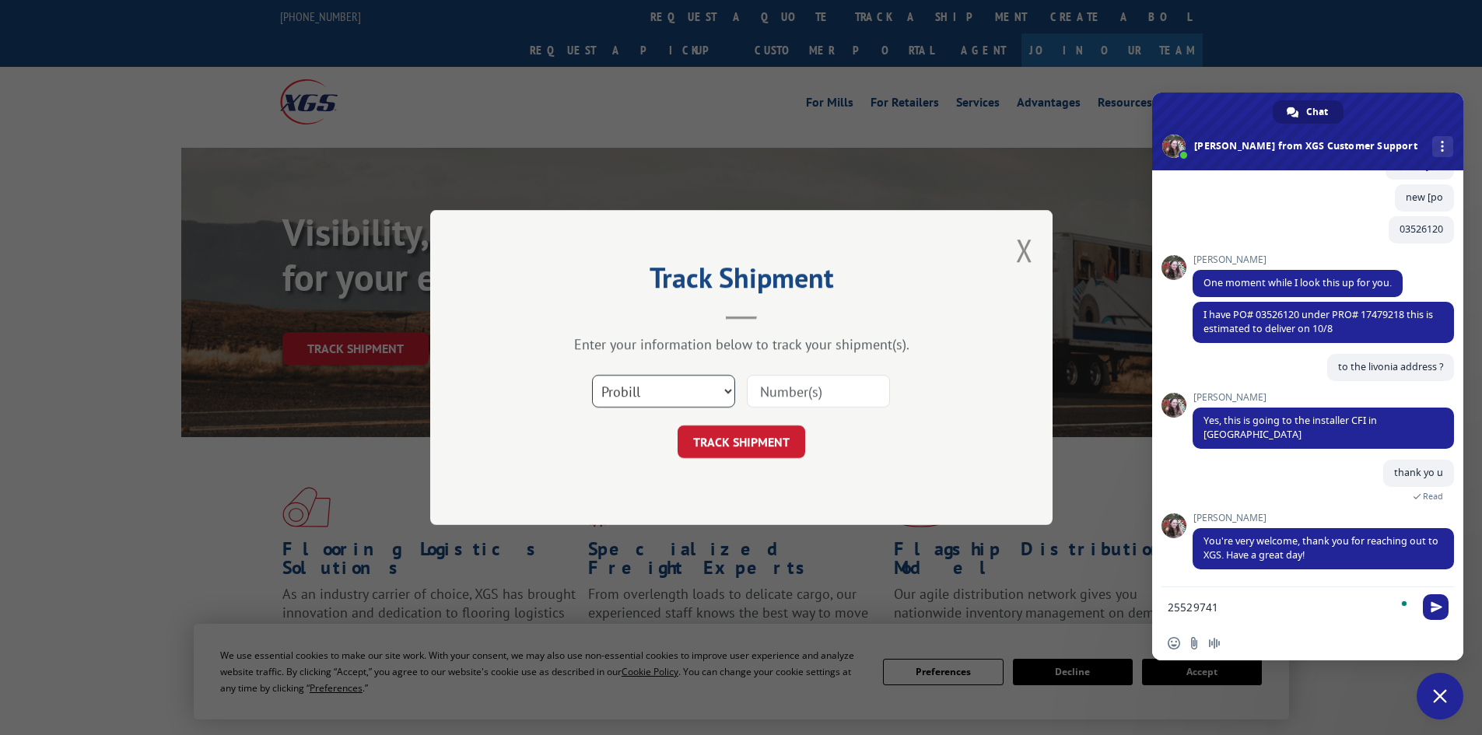
click at [631, 396] on select "Select category... Probill BOL PO" at bounding box center [663, 391] width 143 height 33
click at [592, 375] on select "Select category... Probill BOL PO" at bounding box center [663, 391] width 143 height 33
click at [643, 396] on select "Select category... Probill BOL PO" at bounding box center [663, 391] width 143 height 33
select select "po"
click at [592, 375] on select "Select category... Probill BOL PO" at bounding box center [663, 391] width 143 height 33
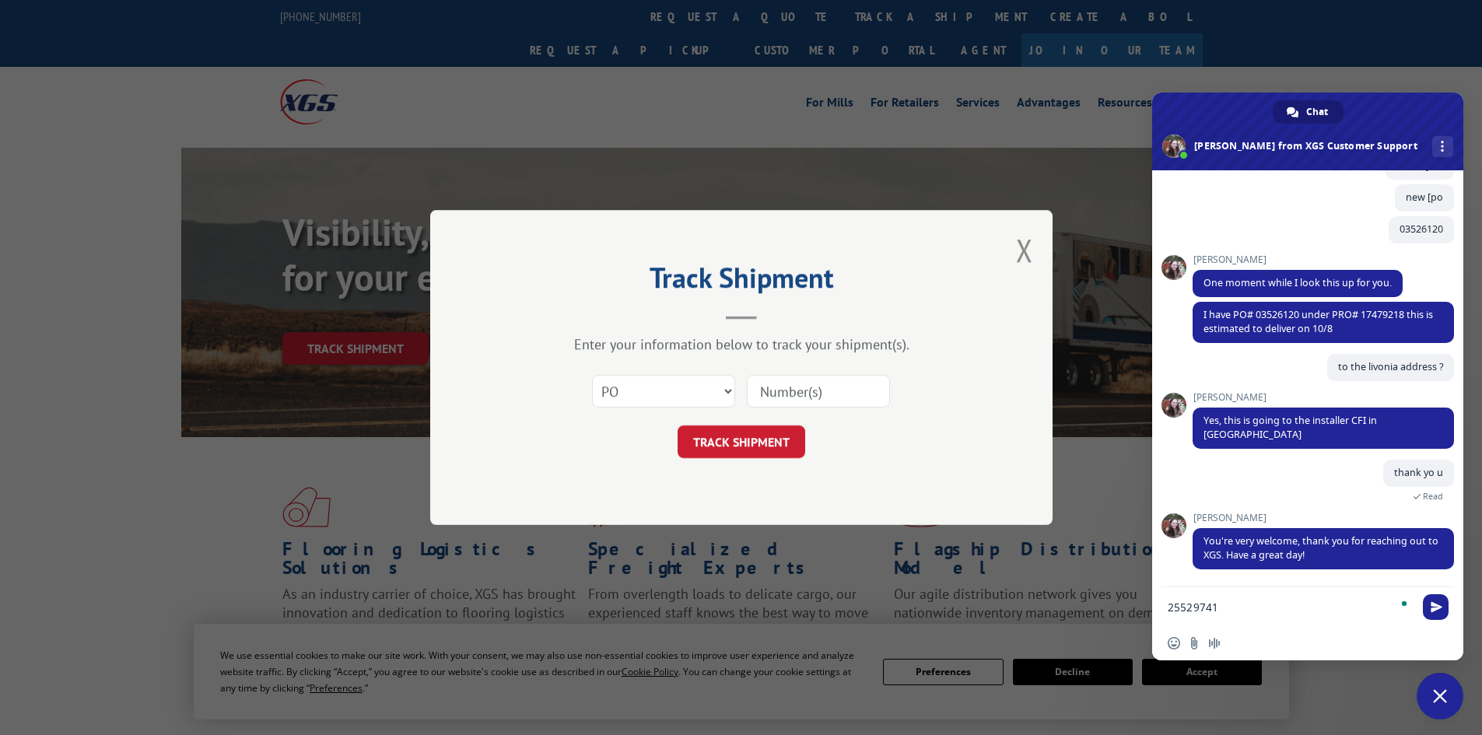
click at [803, 382] on input at bounding box center [818, 391] width 143 height 33
paste input "25529741"
type input "25529741"
click at [733, 436] on button "TRACK SHIPMENT" at bounding box center [741, 441] width 128 height 33
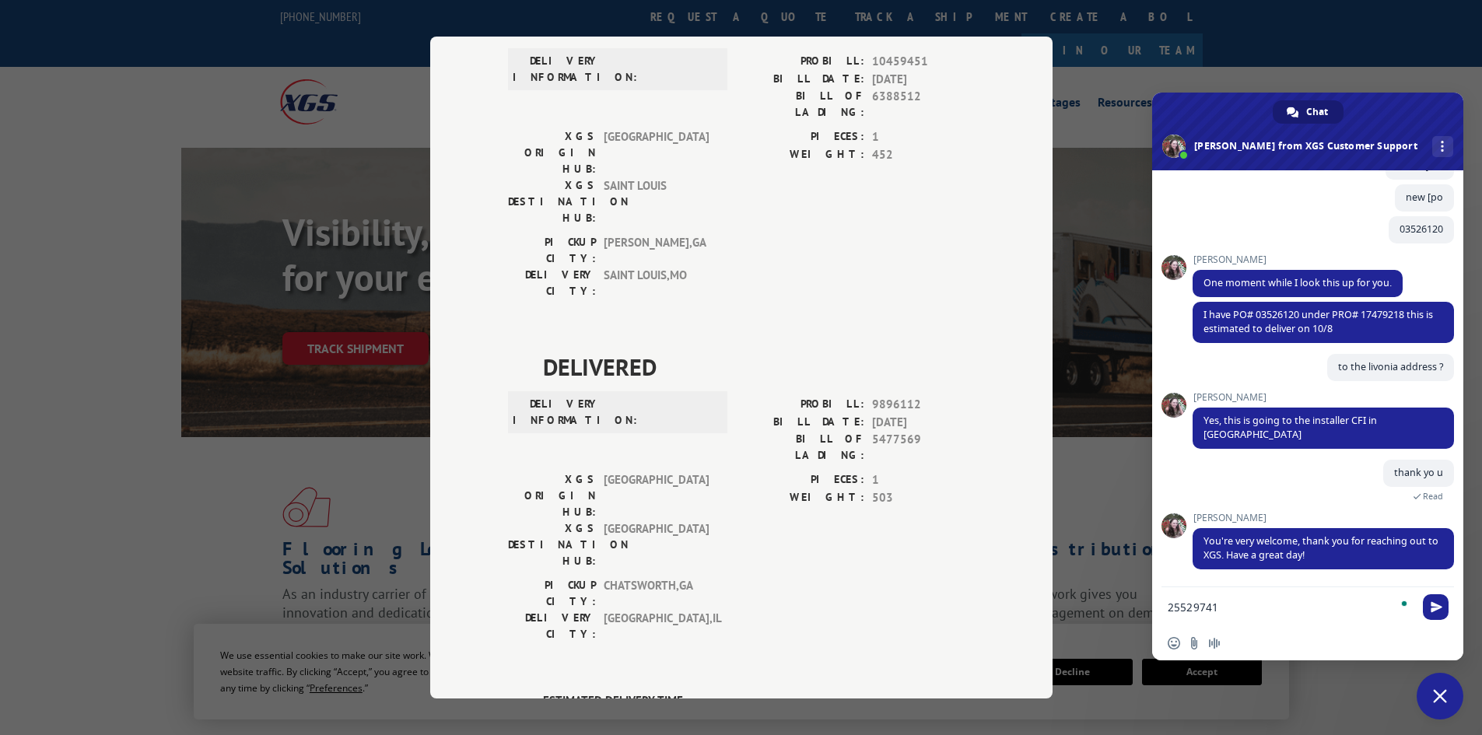
scroll to position [78, 0]
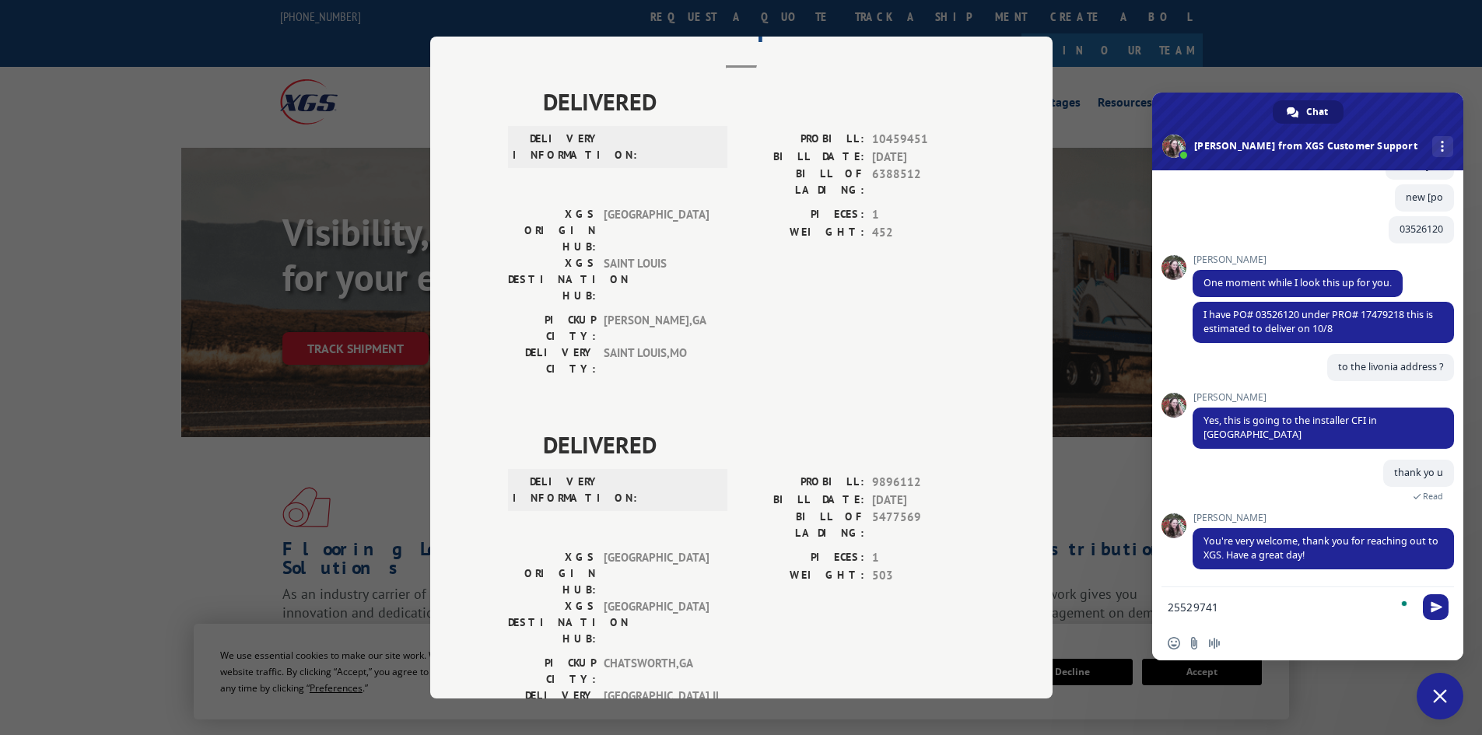
click at [881, 129] on div "DELIVERED DELIVERY INFORMATION: PROBILL: 10459451 BILL DATE: [DATE] BILL OF LAD…" at bounding box center [741, 234] width 467 height 301
copy span "10459451"
click at [1230, 607] on textarea "25529741" at bounding box center [1290, 607] width 246 height 14
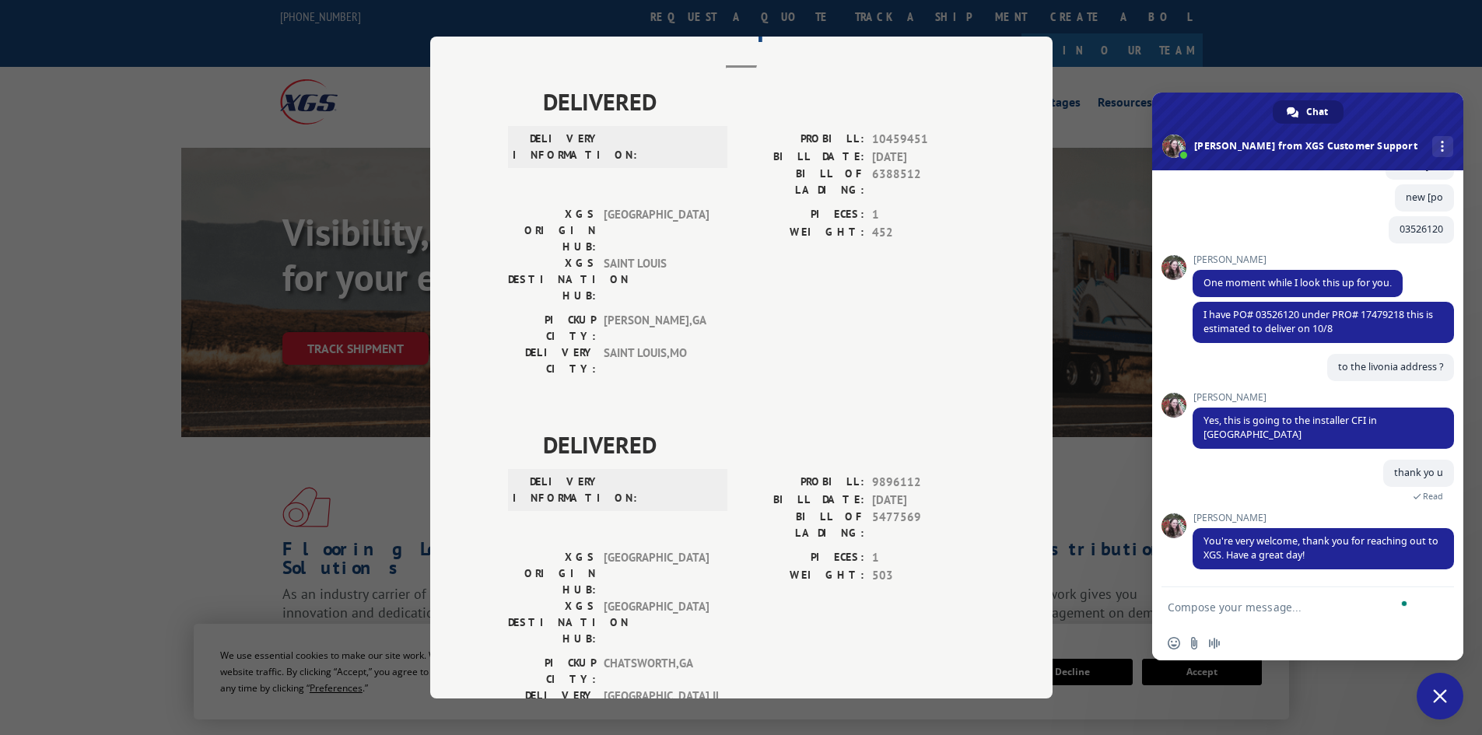
paste textarea "10459451"
type textarea "10459451"
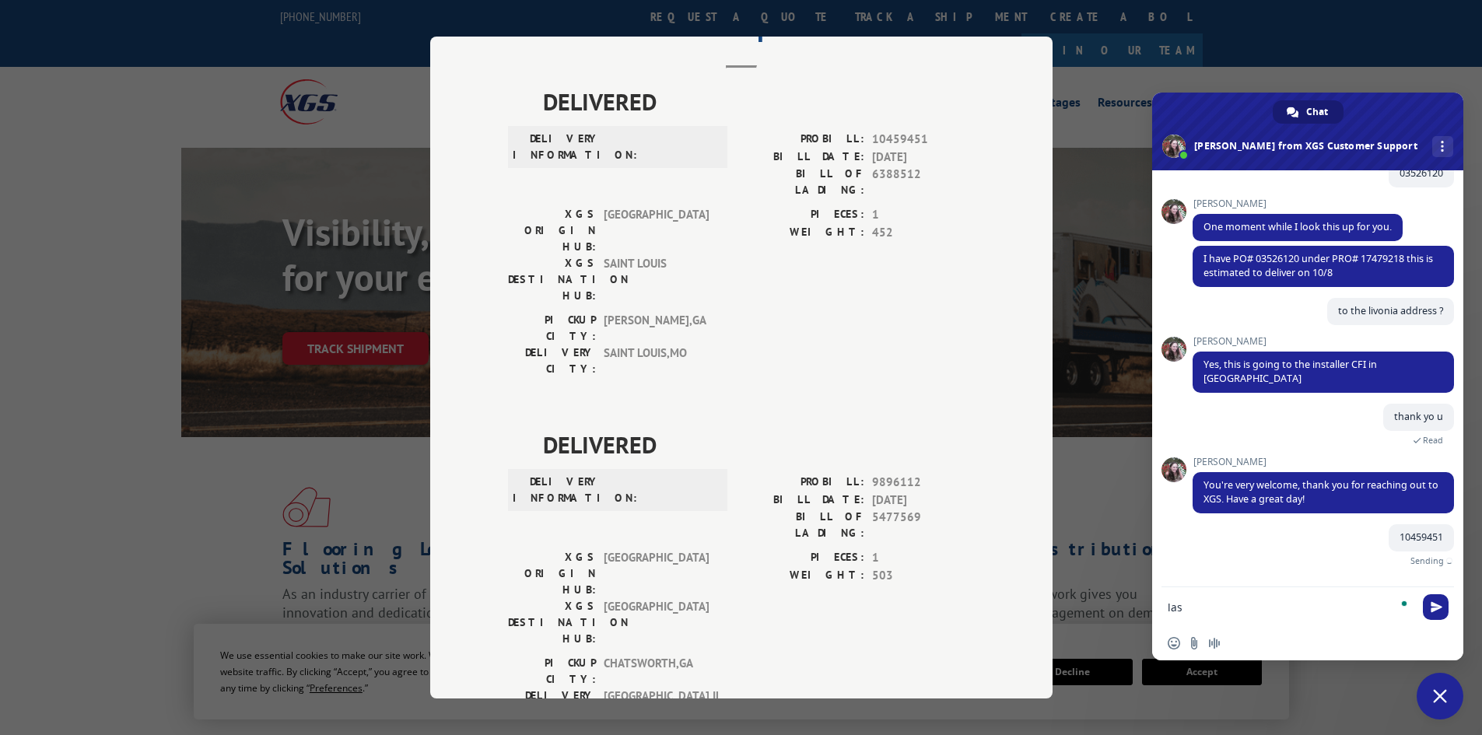
scroll to position [408, 0]
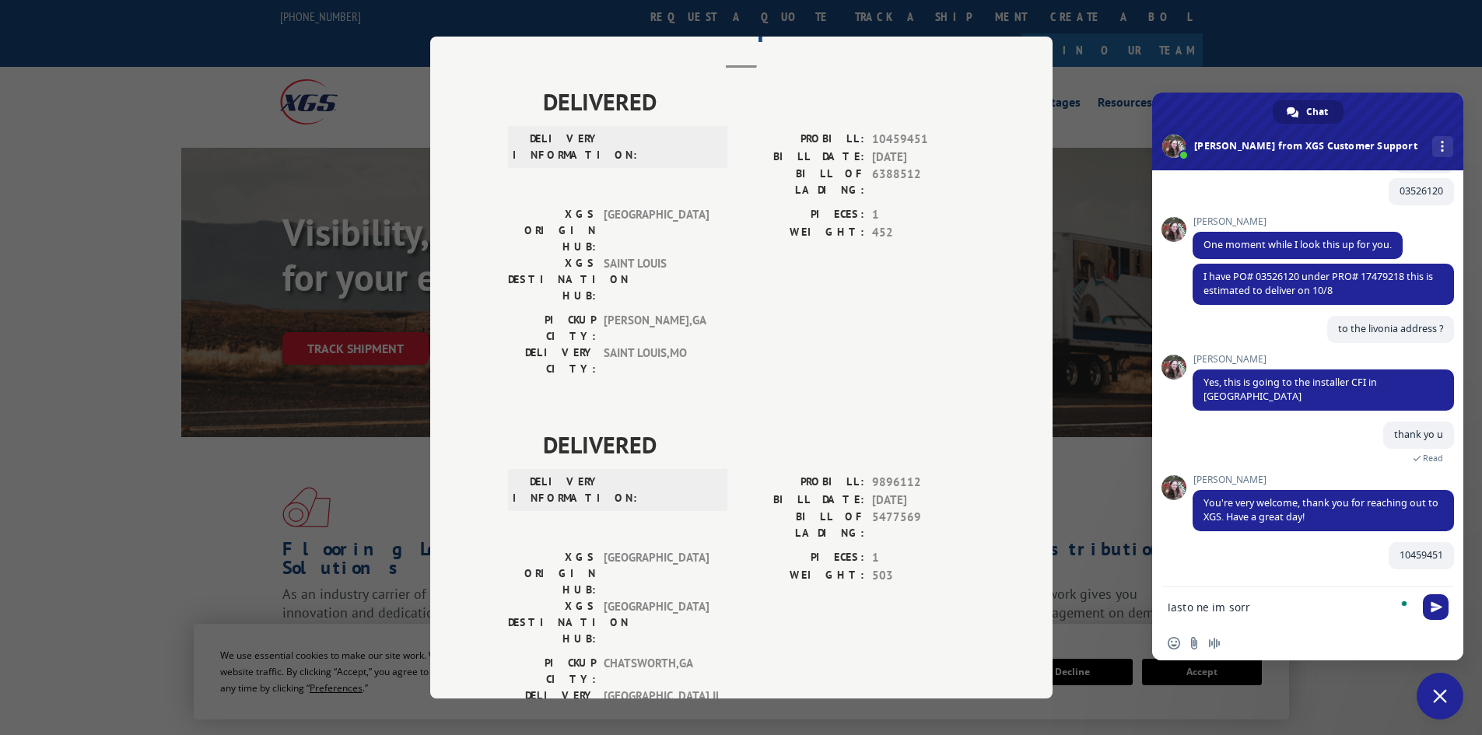
type textarea "lasto ne im sorry"
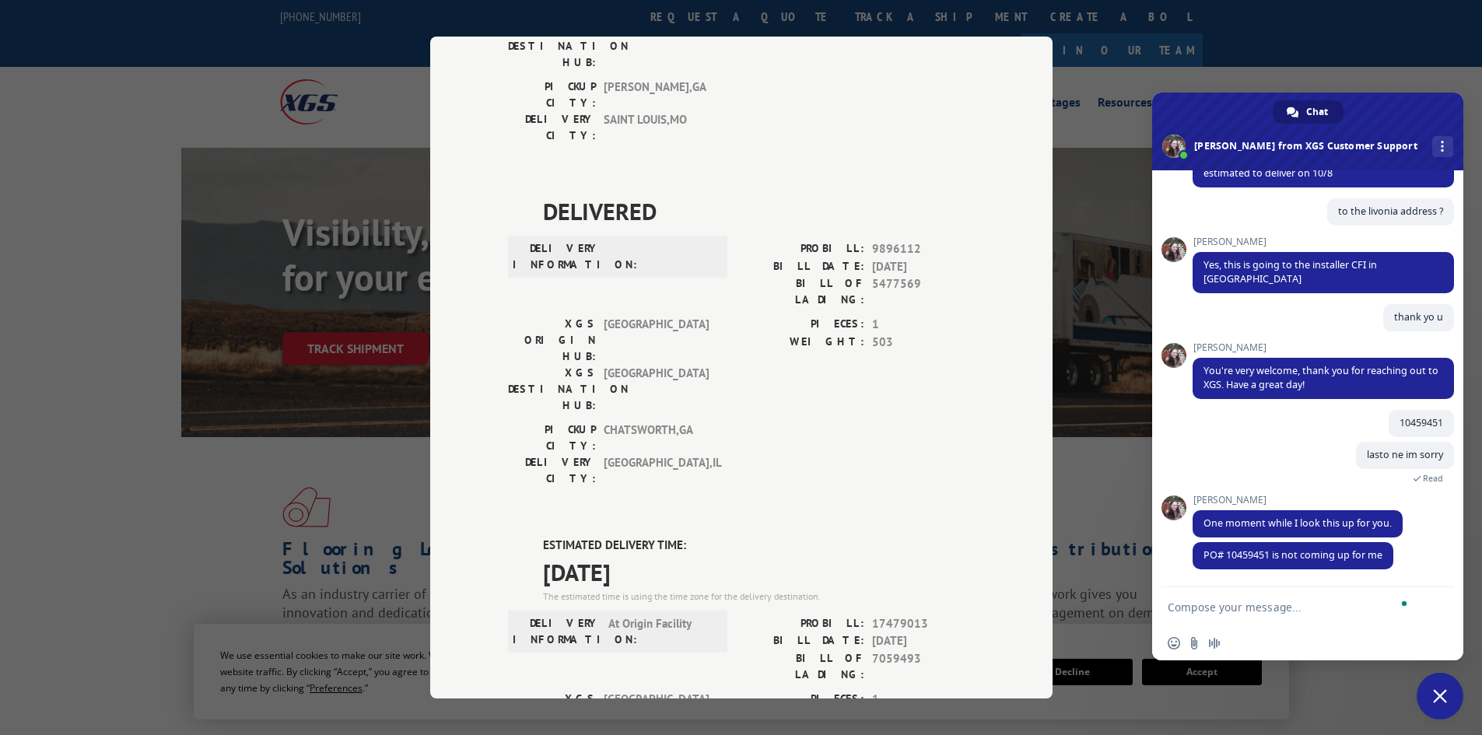
scroll to position [389, 0]
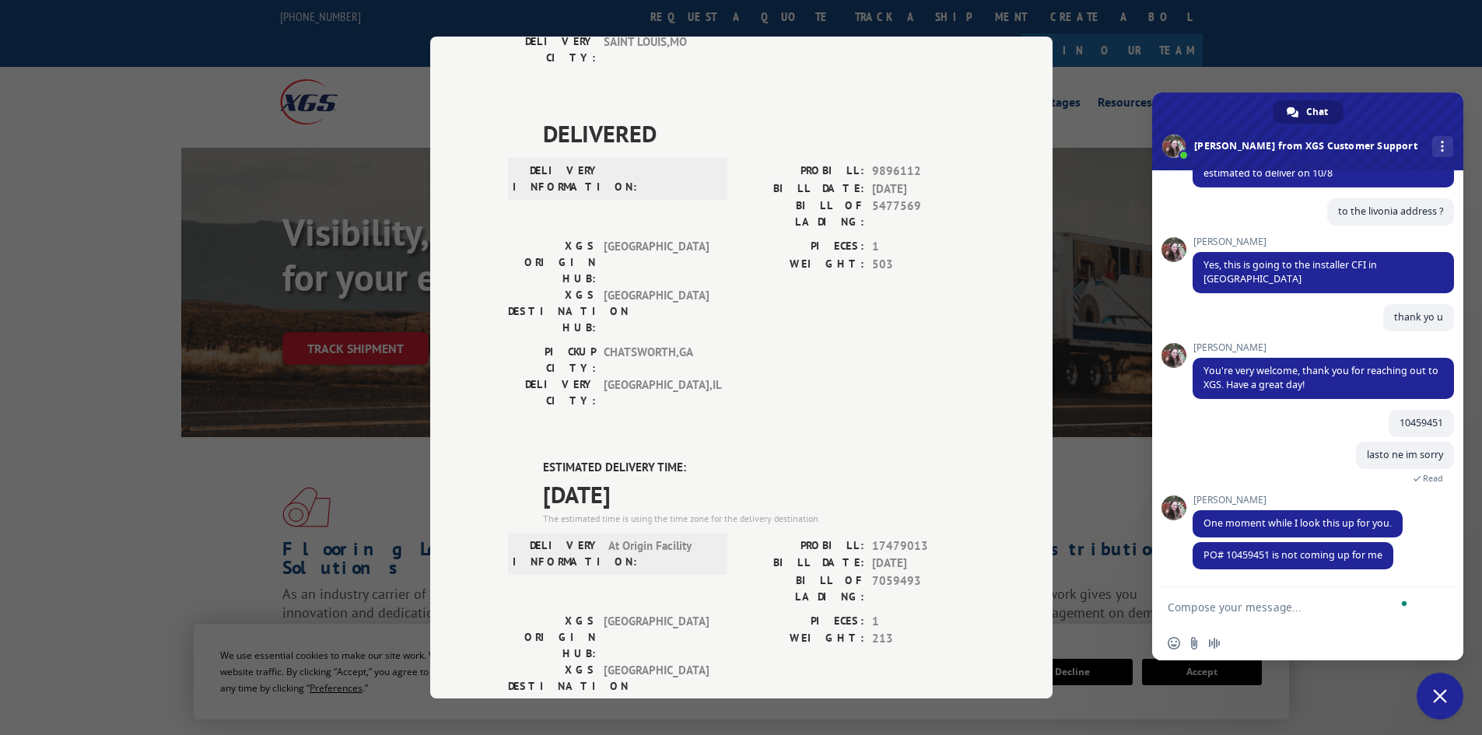
click at [902, 459] on div "ESTIMATED DELIVERY TIME: [DATE] The estimated time is using the time zone for t…" at bounding box center [741, 738] width 467 height 559
copy span "17479013"
click at [1251, 604] on textarea "To enrich screen reader interactions, please activate Accessibility in Grammarl…" at bounding box center [1290, 607] width 246 height 14
paste textarea "17479013"
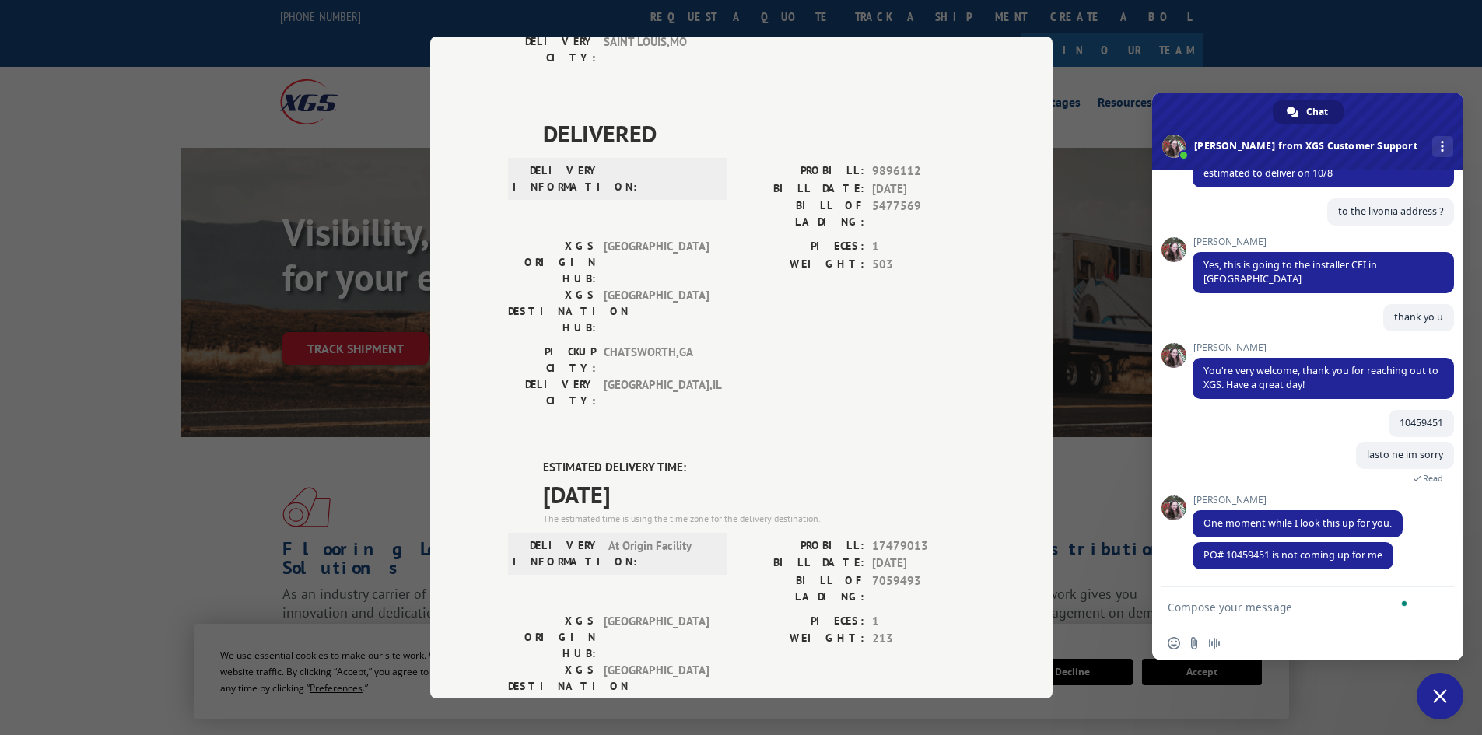
type textarea "17479013"
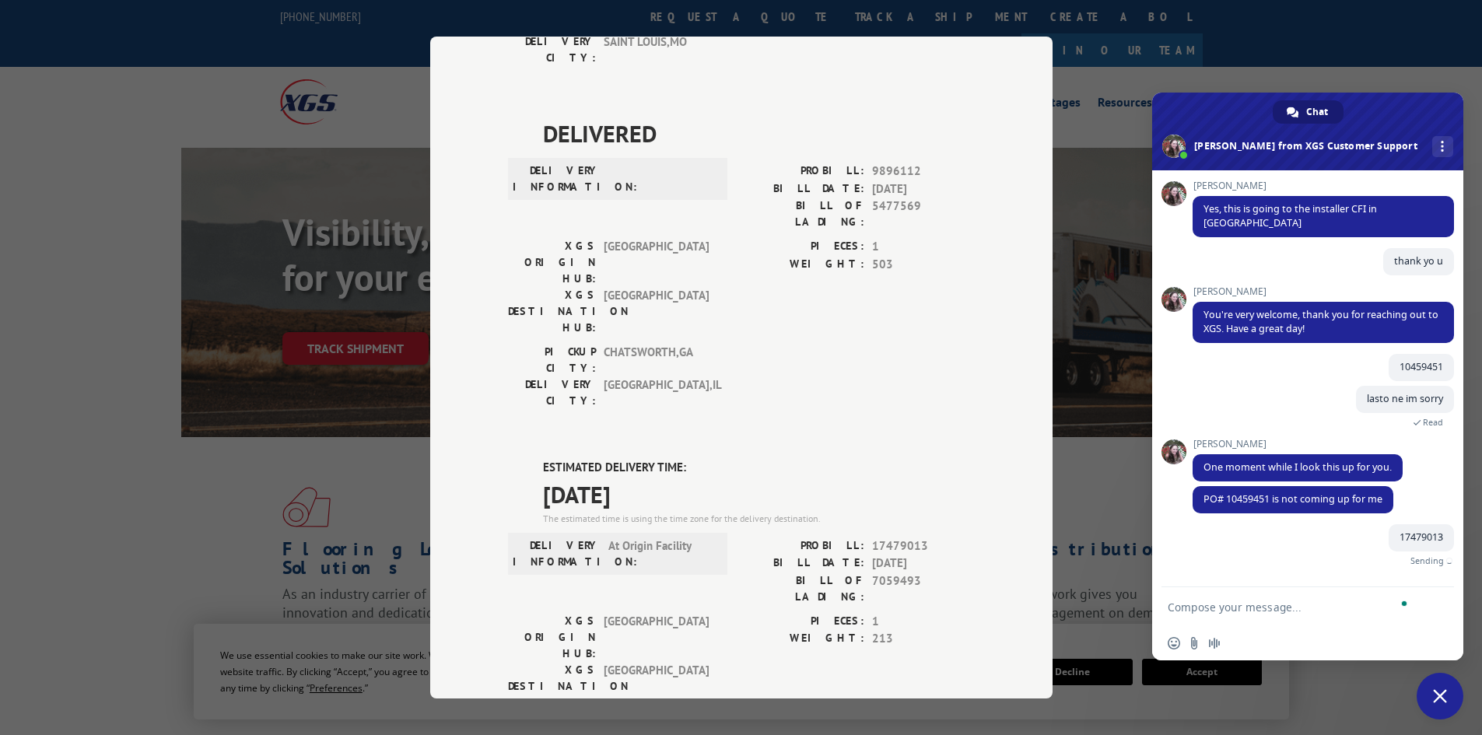
scroll to position [563, 0]
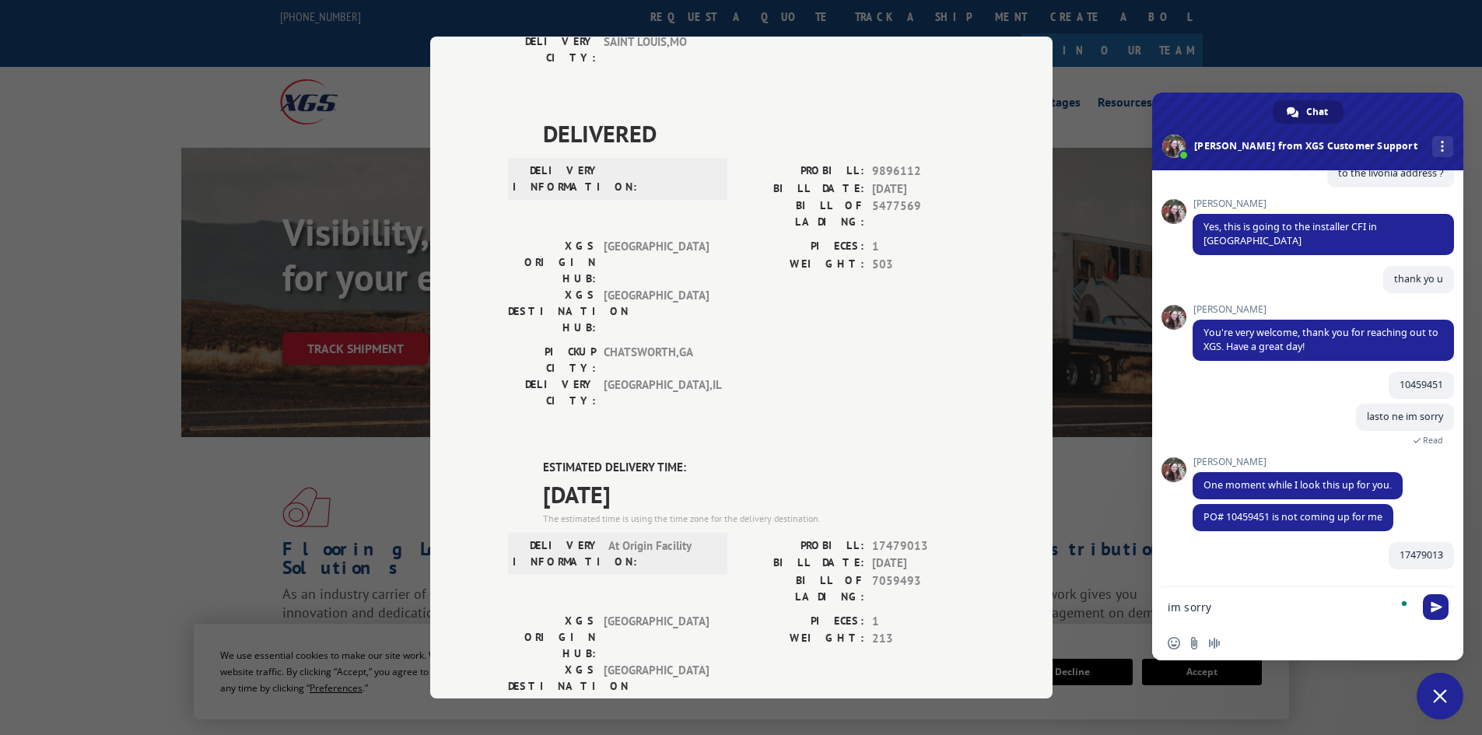
type textarea "im sorry"
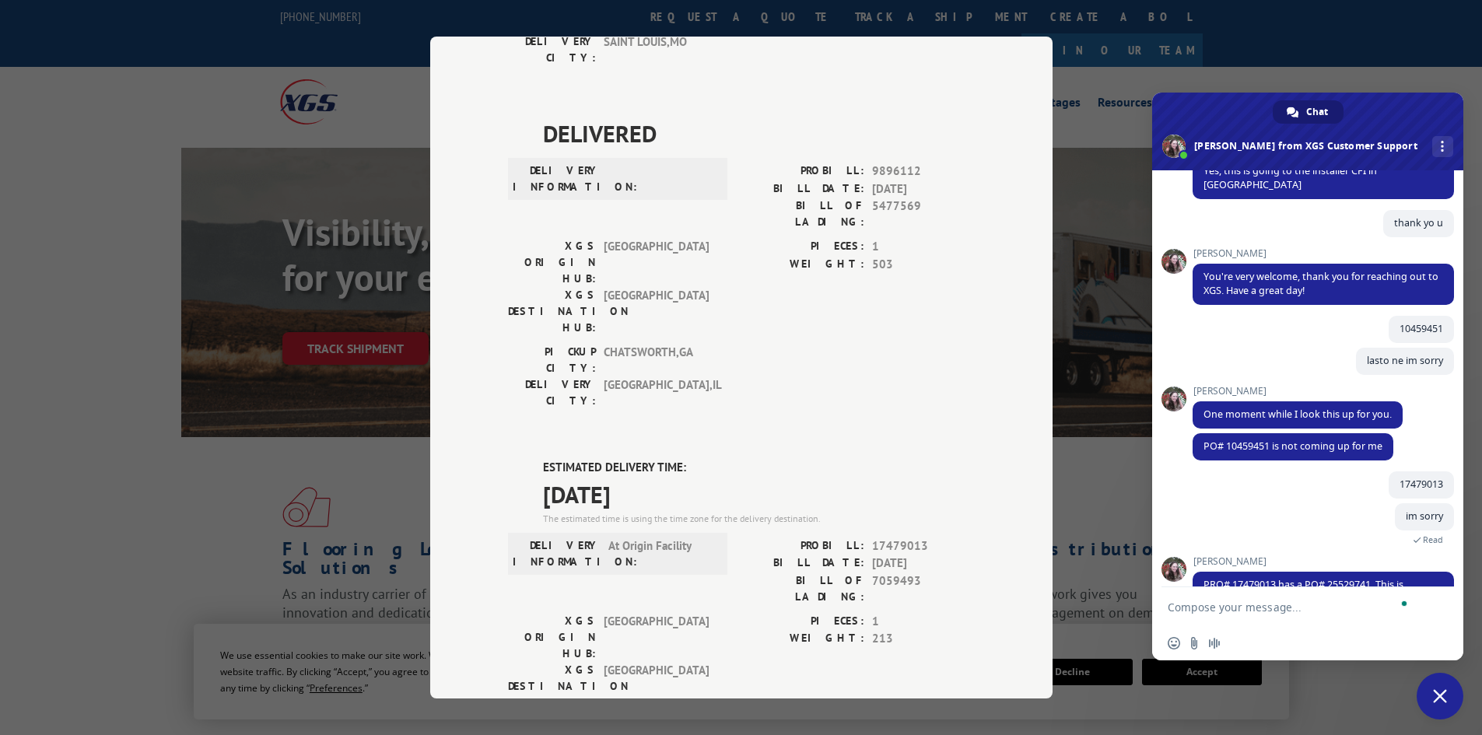
scroll to position [677, 0]
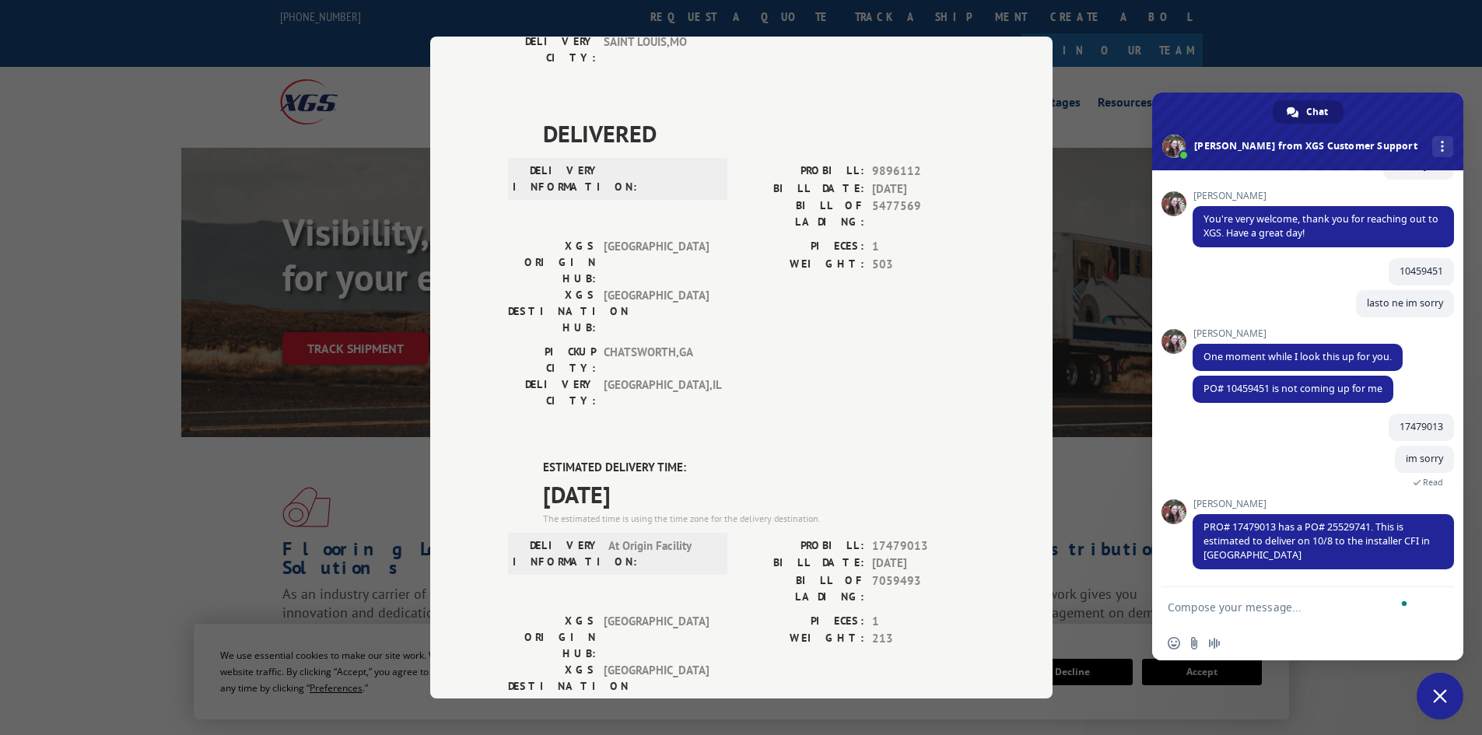
click at [1229, 607] on textarea "To enrich screen reader interactions, please activate Accessibility in Grammarl…" at bounding box center [1290, 607] width 246 height 14
drag, startPoint x: 530, startPoint y: 294, endPoint x: 691, endPoint y: 327, distance: 165.0
click at [691, 459] on div "ESTIMATED DELIVERY TIME: [DATE] The estimated time is using the time zone for t…" at bounding box center [741, 738] width 467 height 559
copy div "ESTIMATED DELIVERY TIME: [DATE]"
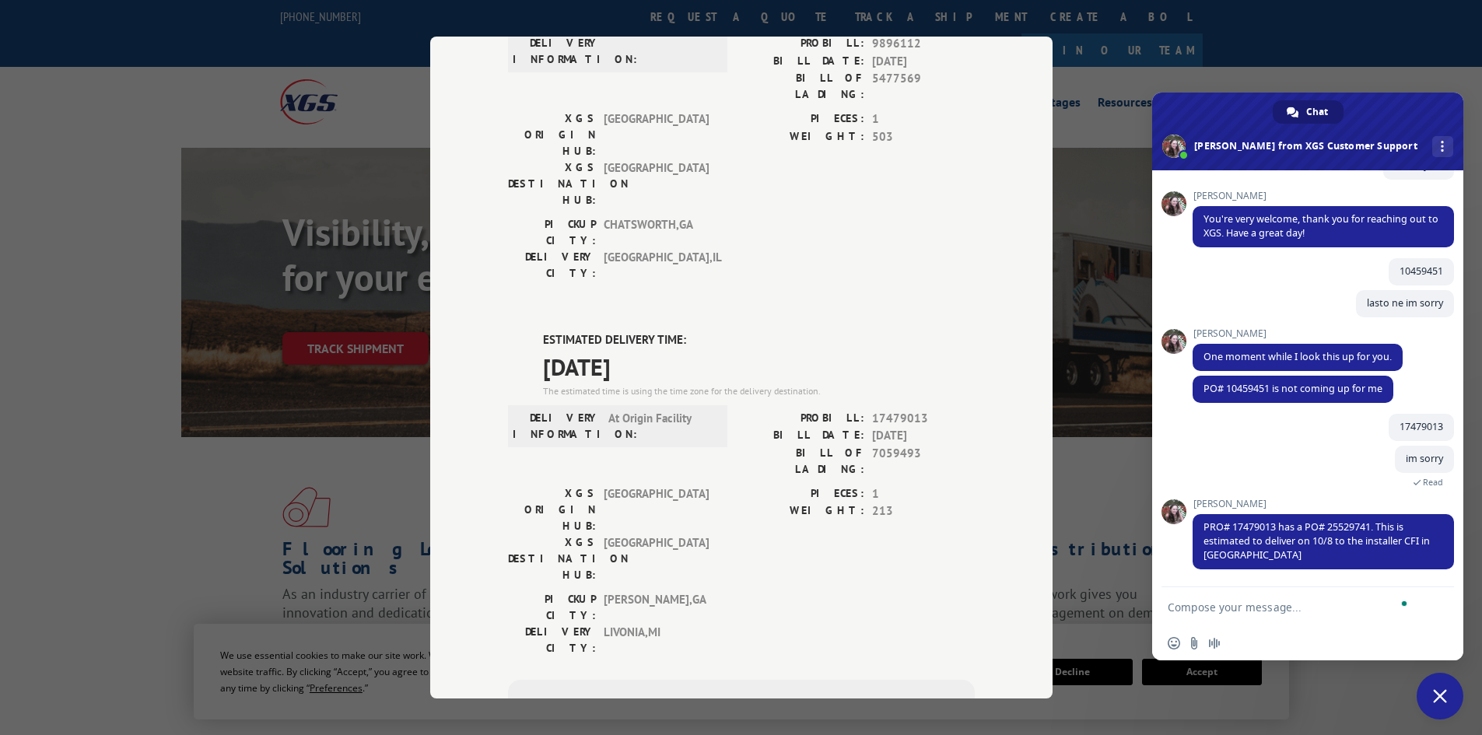
scroll to position [481, 0]
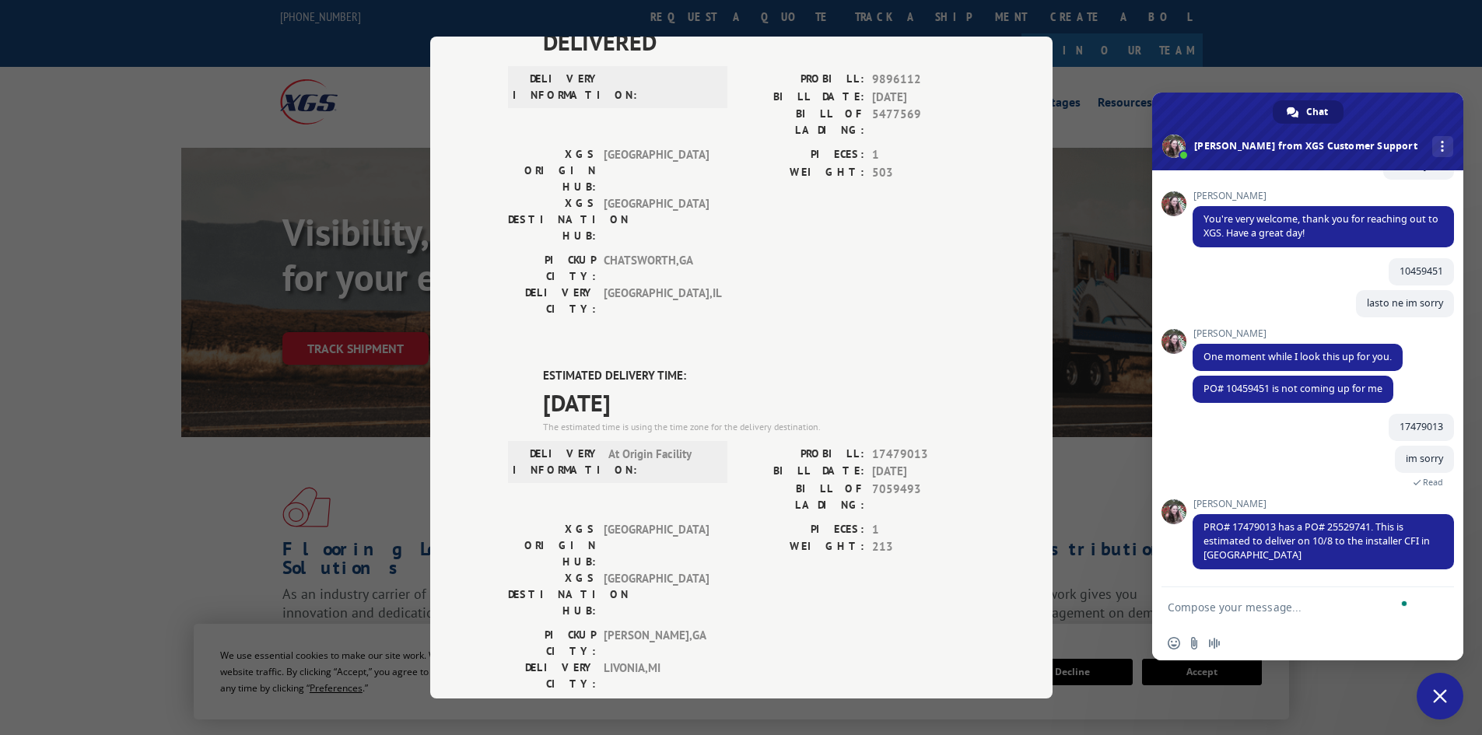
click at [1277, 608] on textarea "To enrich screen reader interactions, please activate Accessibility in Grammarl…" at bounding box center [1290, 607] width 246 height 14
paste textarea "03525940"
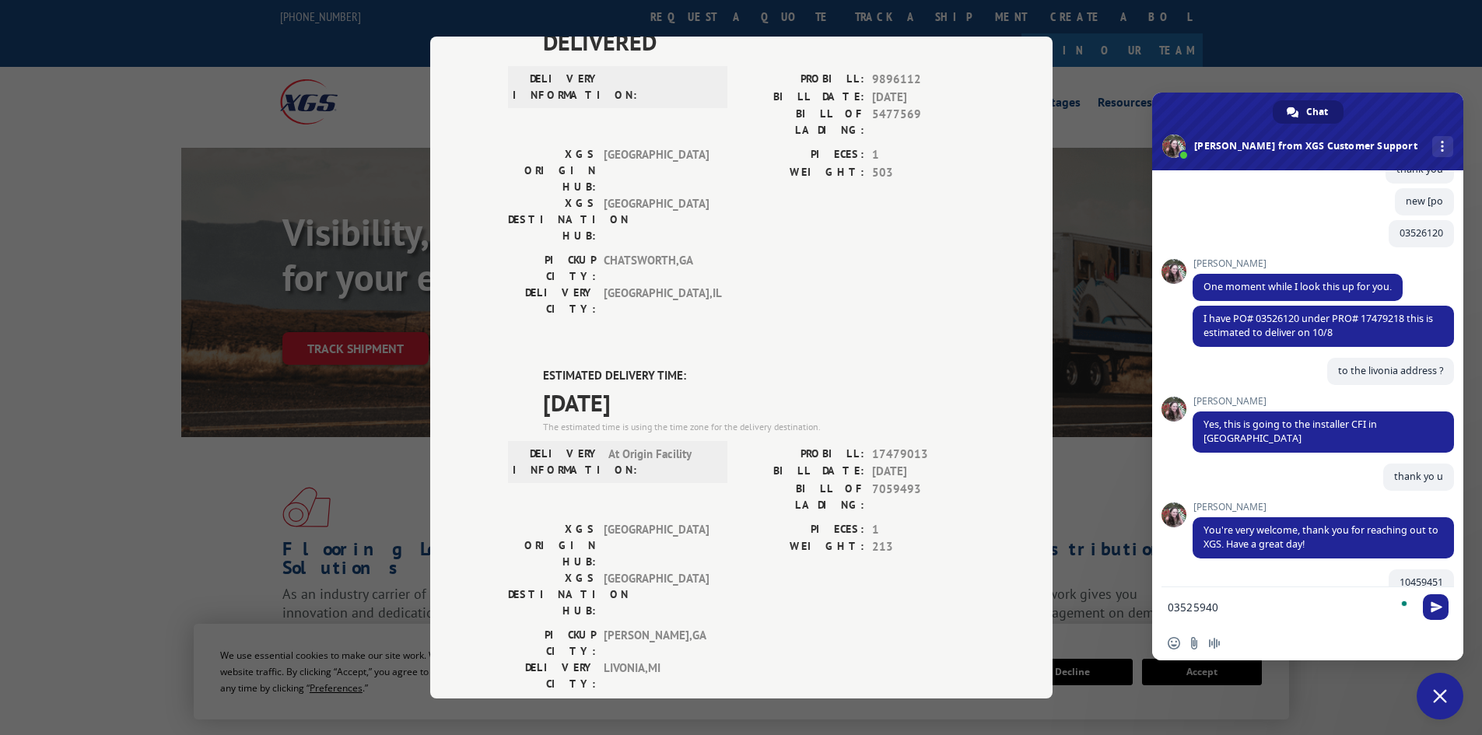
type textarea "03525940"
drag, startPoint x: 537, startPoint y: 198, endPoint x: 674, endPoint y: 234, distance: 140.9
click at [674, 234] on div "DELIVERED DELIVERY INFORMATION: PROBILL: 10459451 BILL DATE: [DATE] BILL OF LAD…" at bounding box center [741, 324] width 467 height 1287
copy div "ESTIMATED DELIVERY TIME: [DATE]"
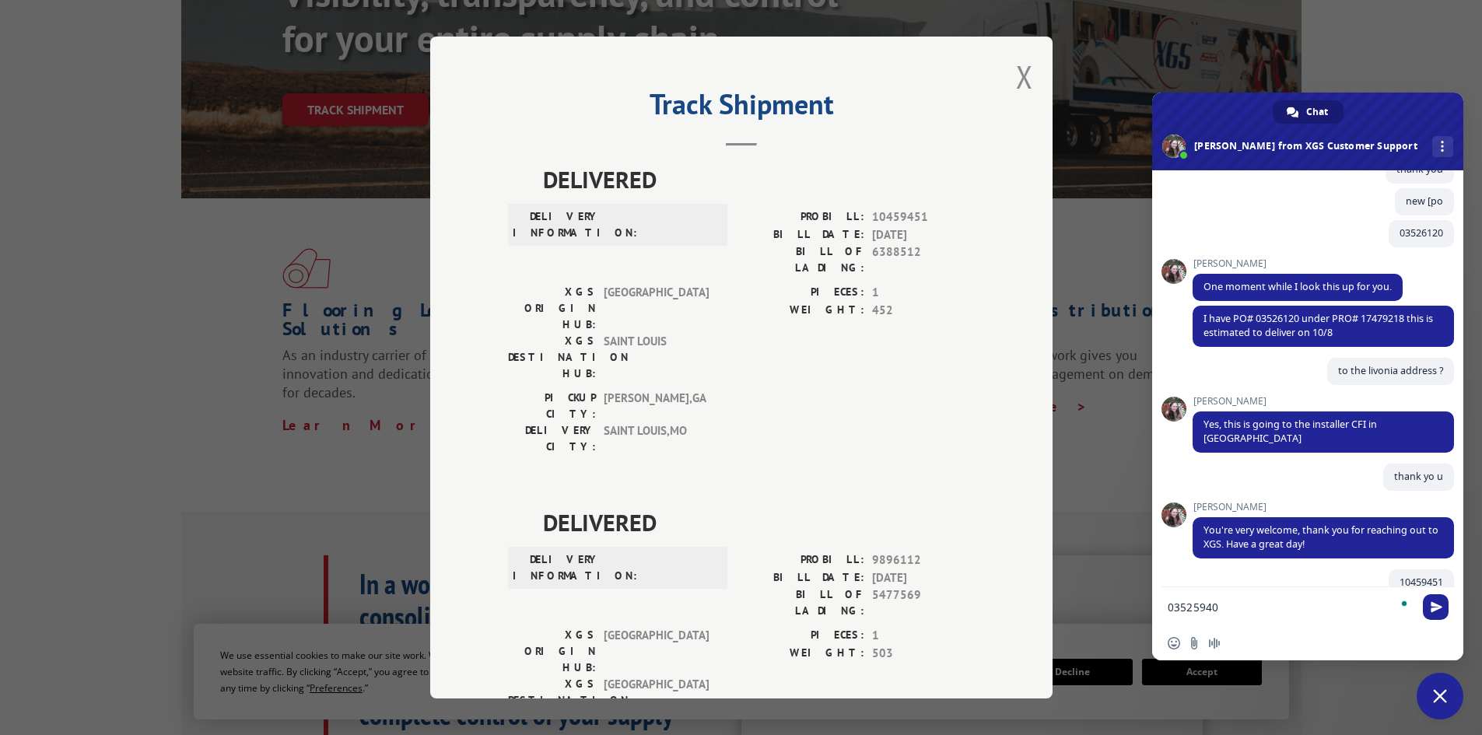
scroll to position [78, 0]
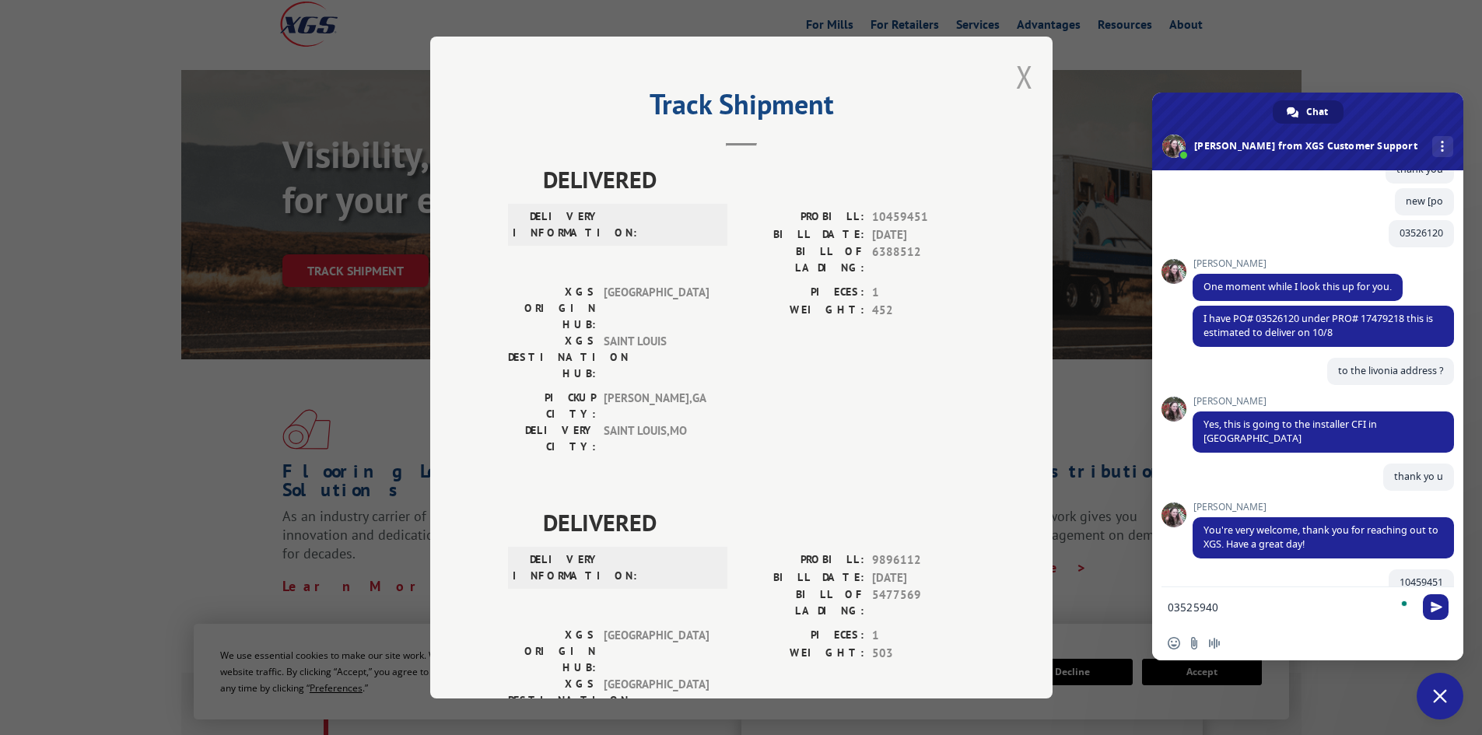
click at [1012, 82] on div "Track Shipment DELIVERED DELIVERY INFORMATION: PROBILL: 10459451 BILL DATE: [DA…" at bounding box center [741, 368] width 622 height 662
click at [1022, 89] on button "Close modal" at bounding box center [1024, 76] width 17 height 41
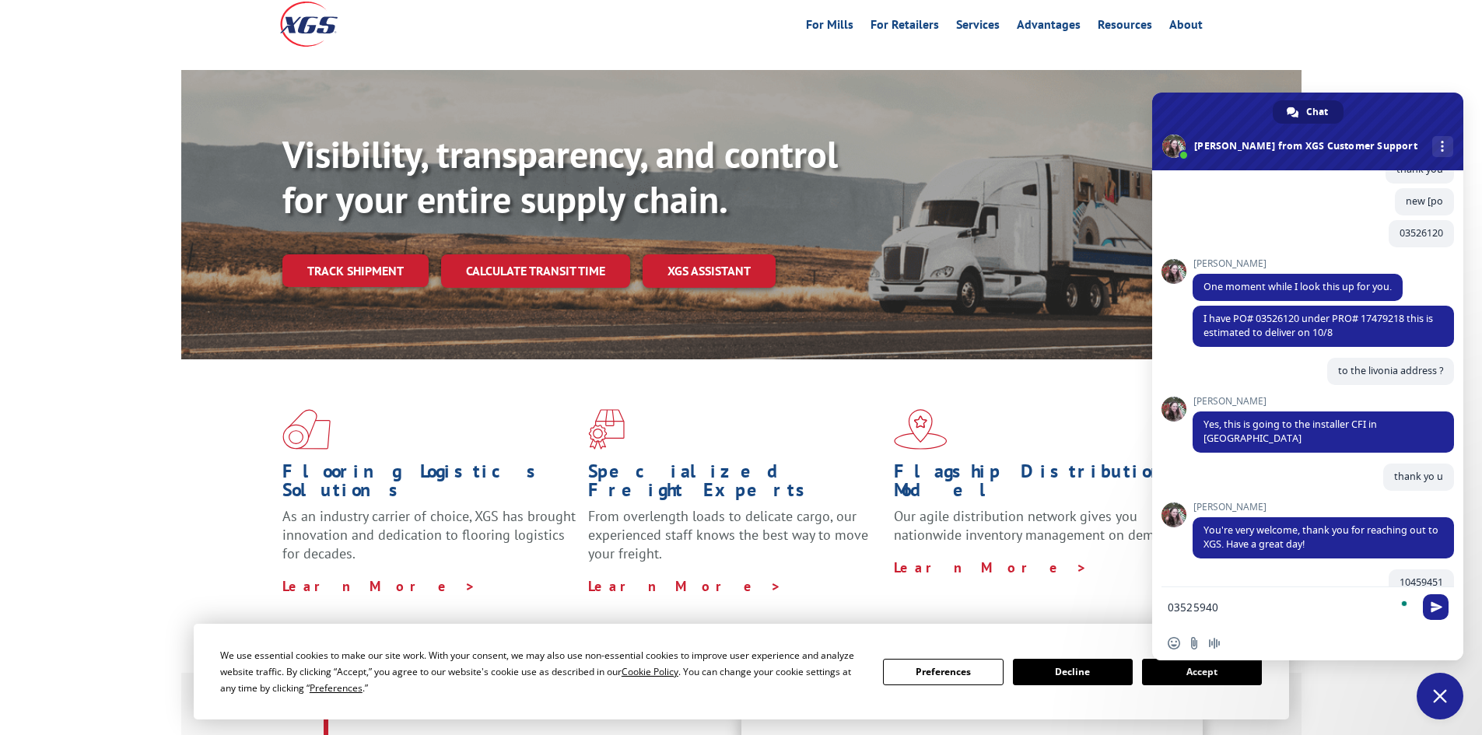
click at [318, 254] on link "Track shipment" at bounding box center [355, 270] width 146 height 33
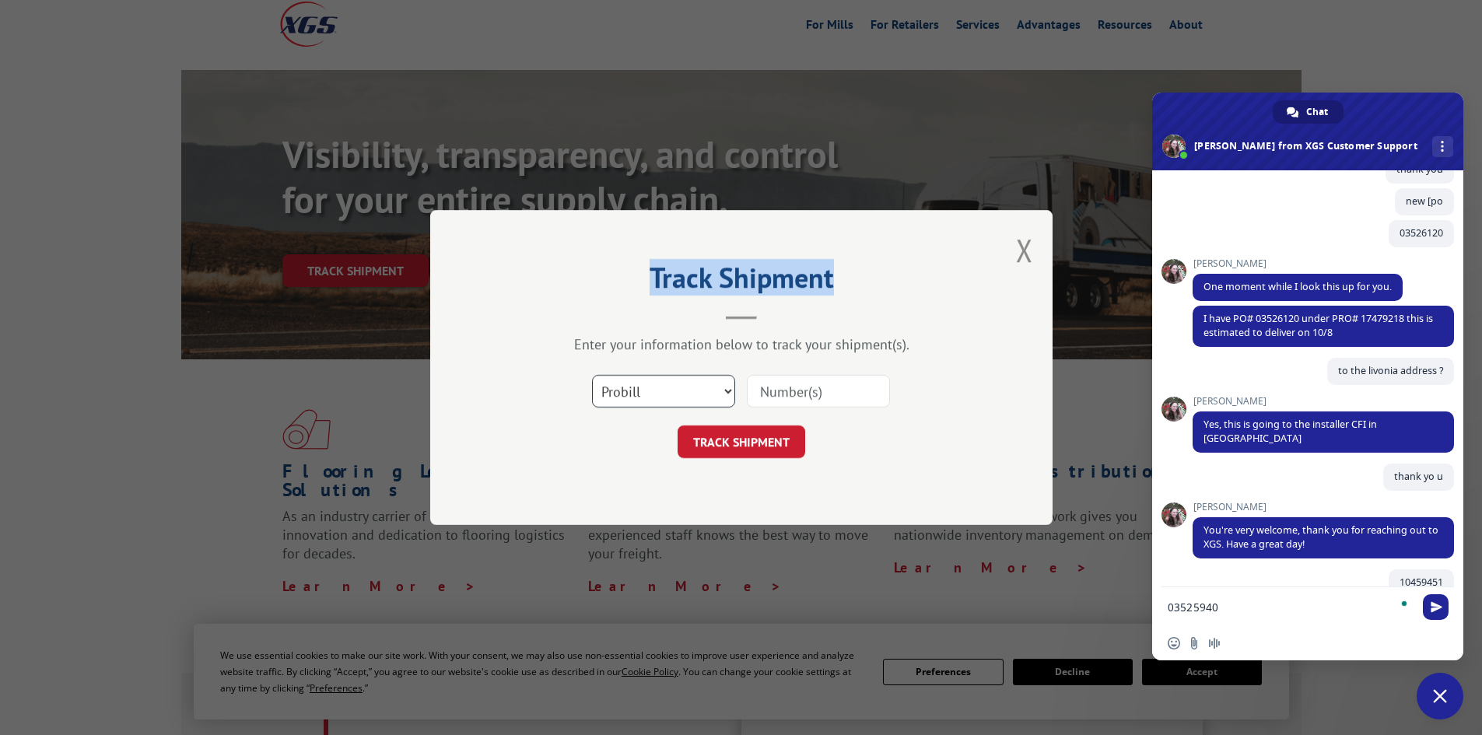
drag, startPoint x: 628, startPoint y: 376, endPoint x: 642, endPoint y: 401, distance: 28.9
click at [628, 376] on select "Select category... Probill BOL PO" at bounding box center [663, 391] width 143 height 33
select select "po"
click at [592, 375] on select "Select category... Probill BOL PO" at bounding box center [663, 391] width 143 height 33
click at [775, 385] on input at bounding box center [818, 391] width 143 height 33
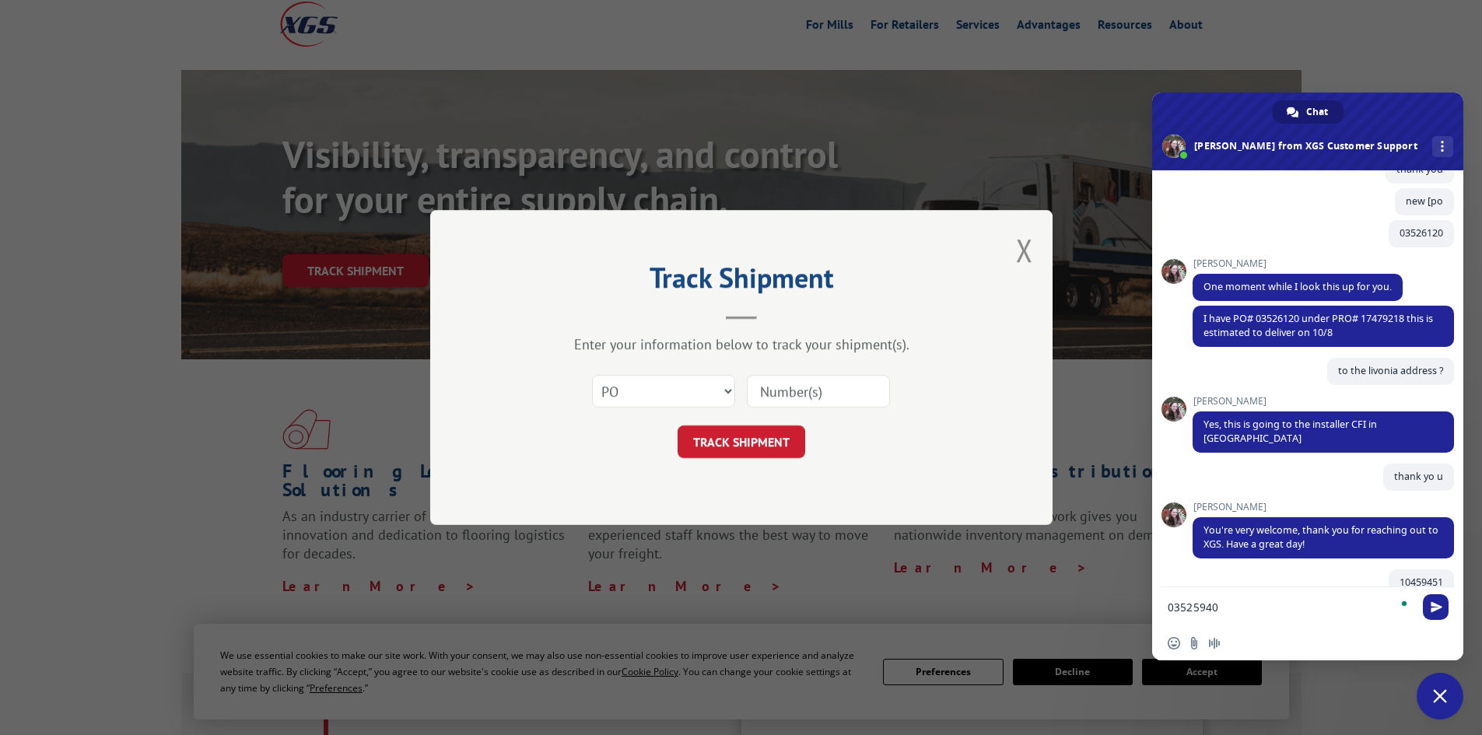
paste input "25529741"
type input "25529741"
click at [760, 438] on button "TRACK SHIPMENT" at bounding box center [741, 441] width 128 height 33
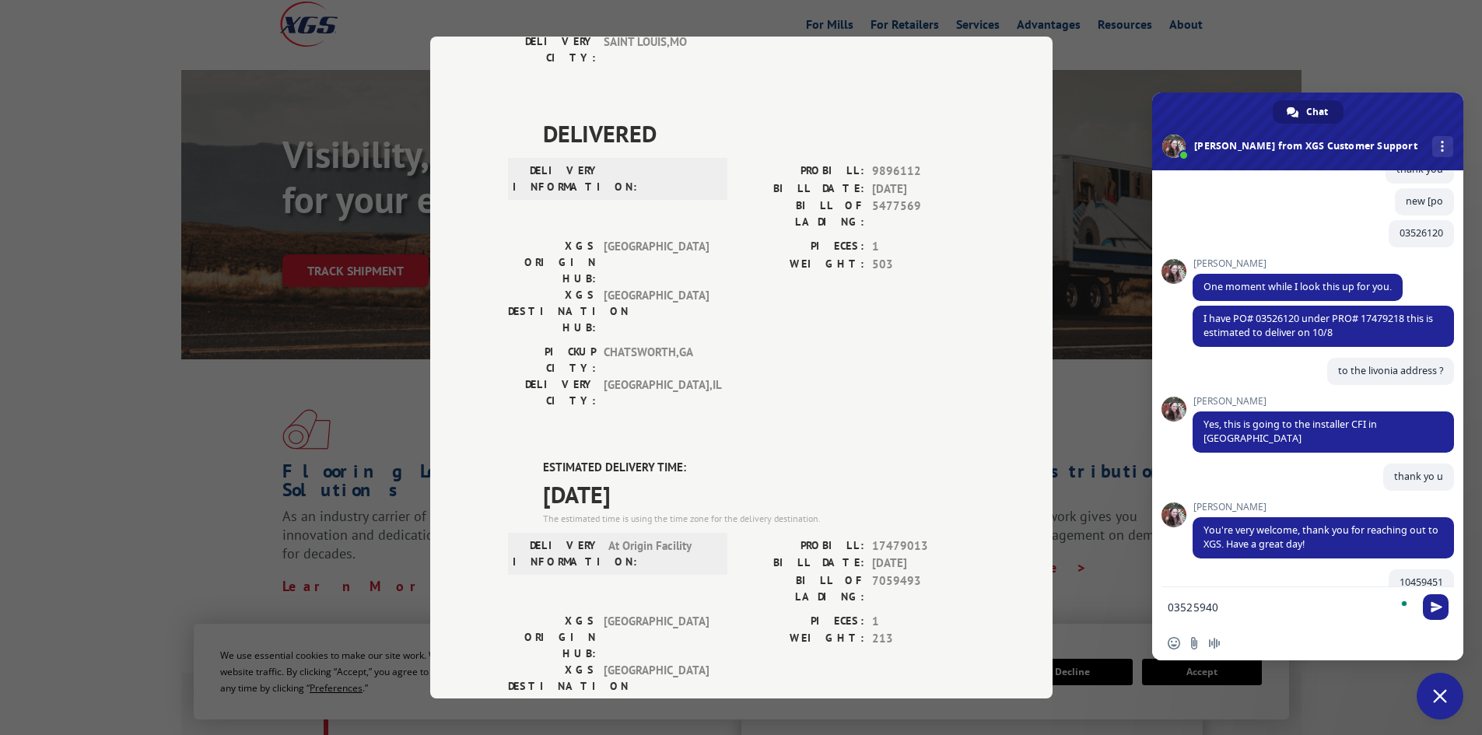
scroll to position [544, 0]
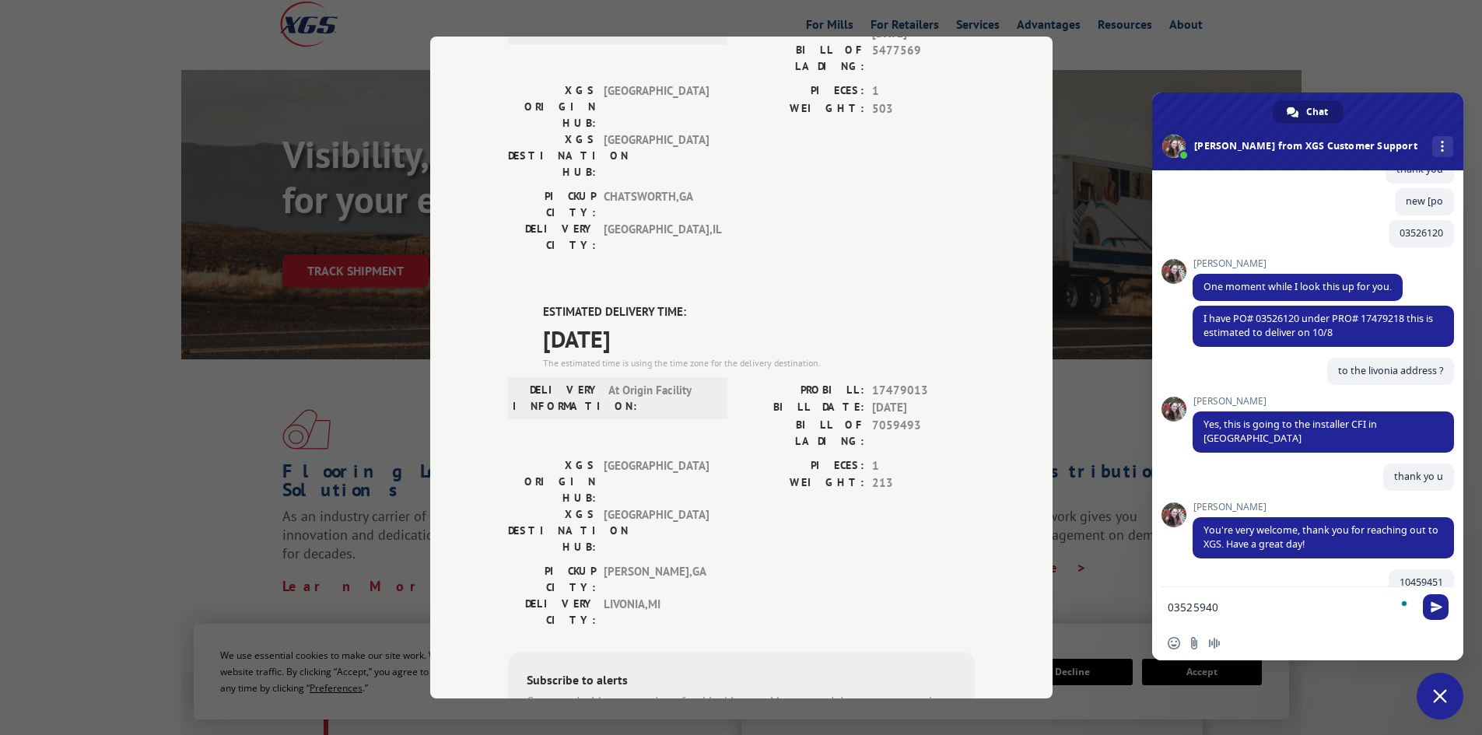
drag, startPoint x: 540, startPoint y: 142, endPoint x: 626, endPoint y: 180, distance: 94.1
click at [626, 303] on div "ESTIMATED DELIVERY TIME: [DATE] The estimated time is using the time zone for t…" at bounding box center [759, 336] width 432 height 67
drag, startPoint x: 683, startPoint y: 175, endPoint x: 532, endPoint y: 128, distance: 157.9
click at [532, 128] on div "DELIVERED DELIVERY INFORMATION: PROBILL: 10459451 BILL DATE: [DATE] BILL OF LAD…" at bounding box center [741, 260] width 467 height 1287
copy div "ESTIMATED DELIVERY TIME: [DATE]"
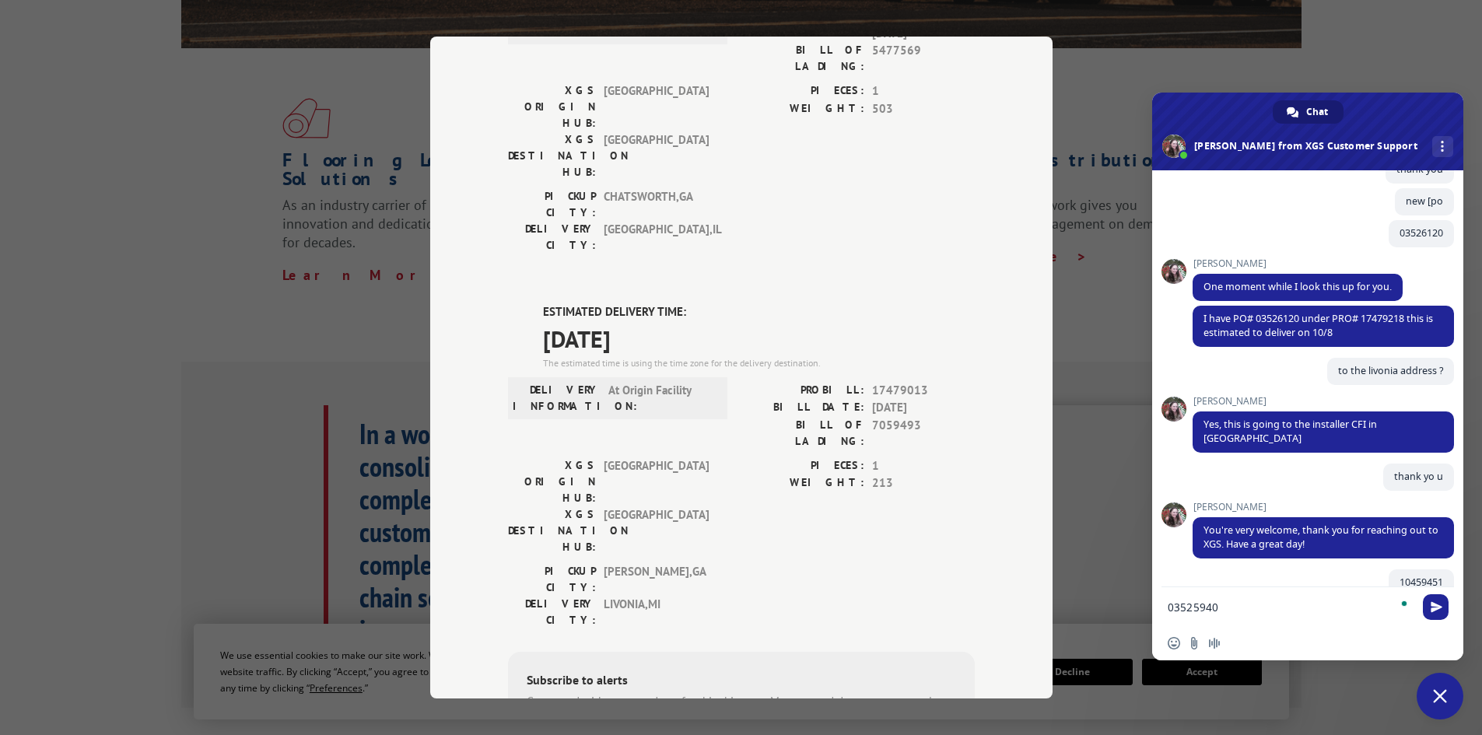
scroll to position [677, 0]
